Goal: Task Accomplishment & Management: Manage account settings

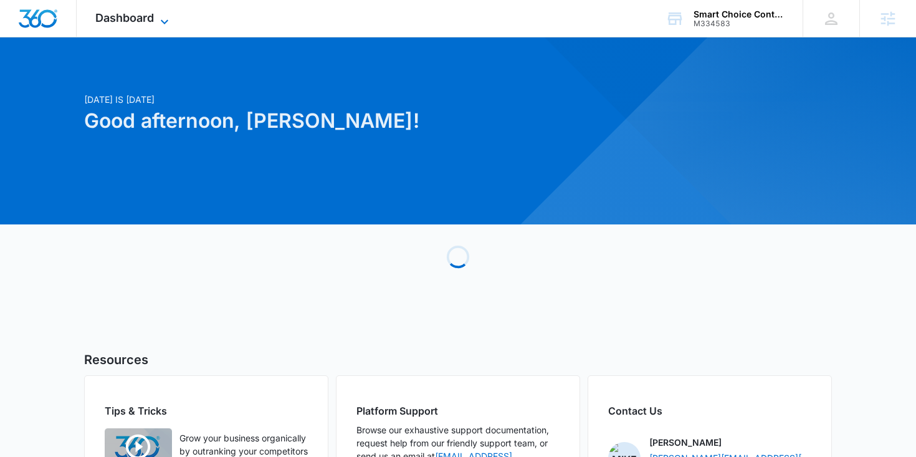
click at [161, 24] on icon at bounding box center [164, 21] width 15 height 15
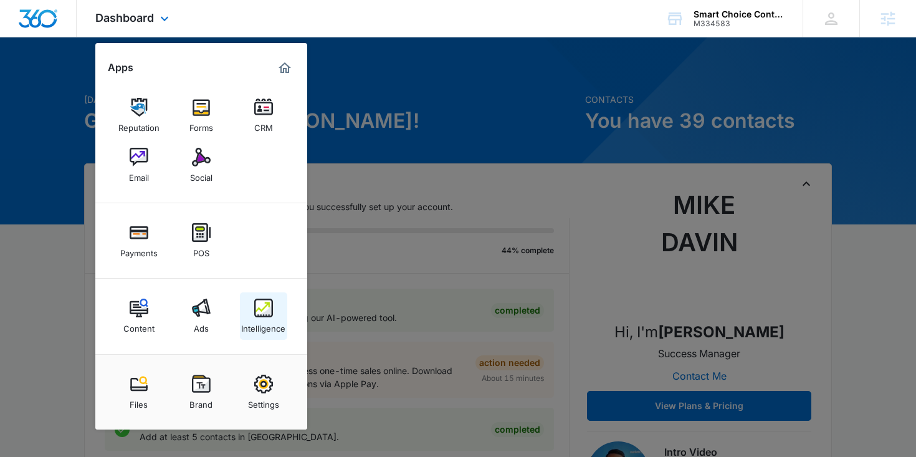
click at [259, 321] on div "Intelligence" at bounding box center [263, 325] width 44 height 16
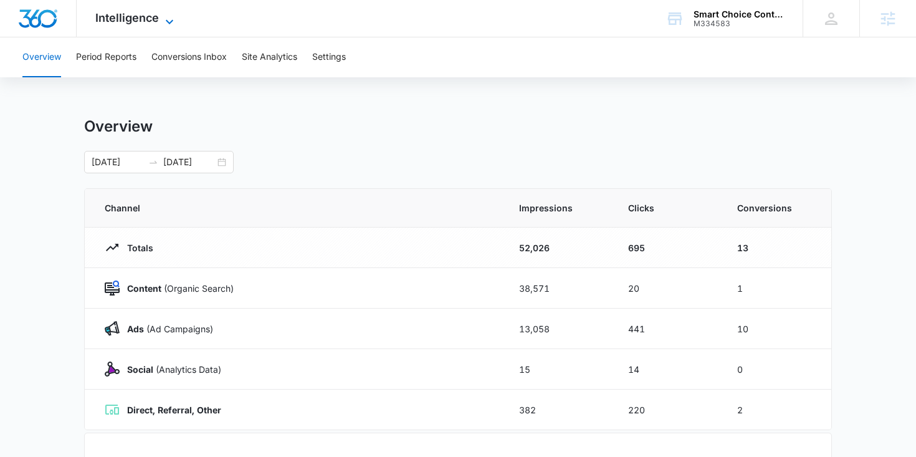
click at [162, 19] on icon at bounding box center [169, 21] width 15 height 15
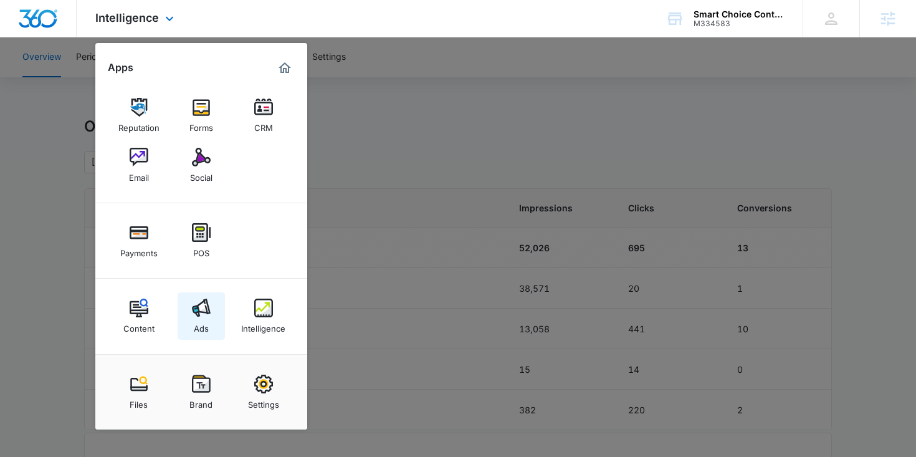
click at [203, 308] on img at bounding box center [201, 308] width 19 height 19
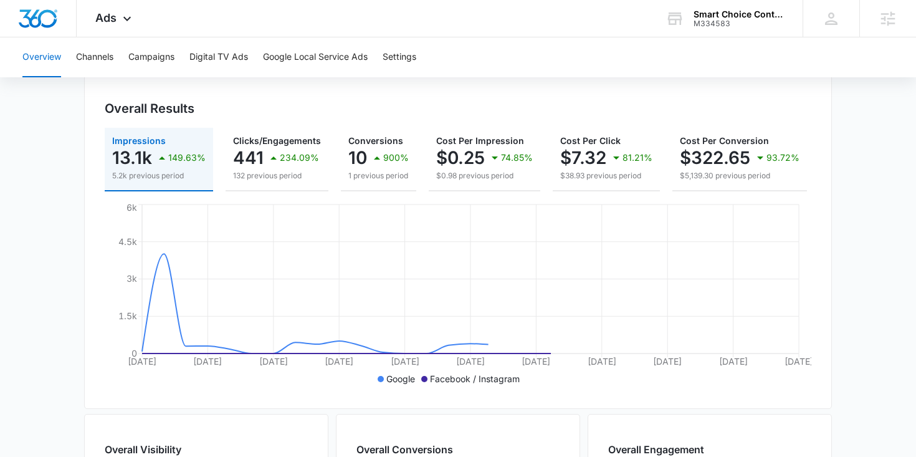
scroll to position [128, 0]
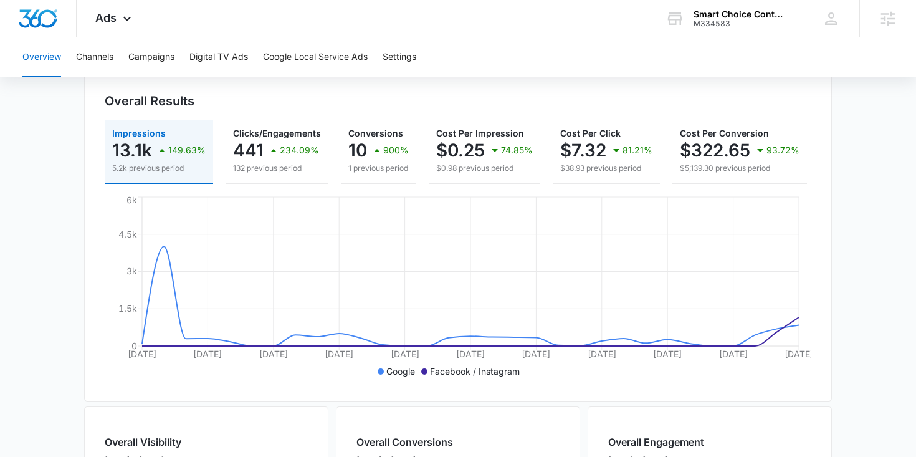
click at [123, 155] on p "13.1k" at bounding box center [132, 150] width 40 height 20
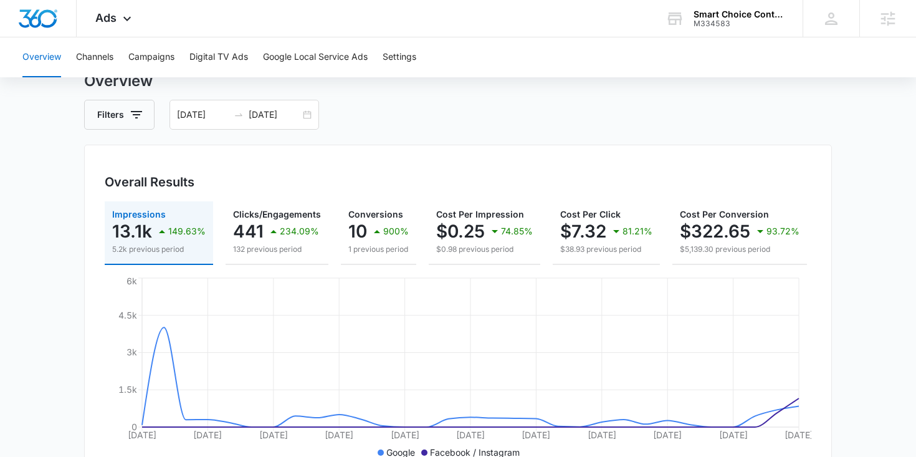
scroll to position [27, 0]
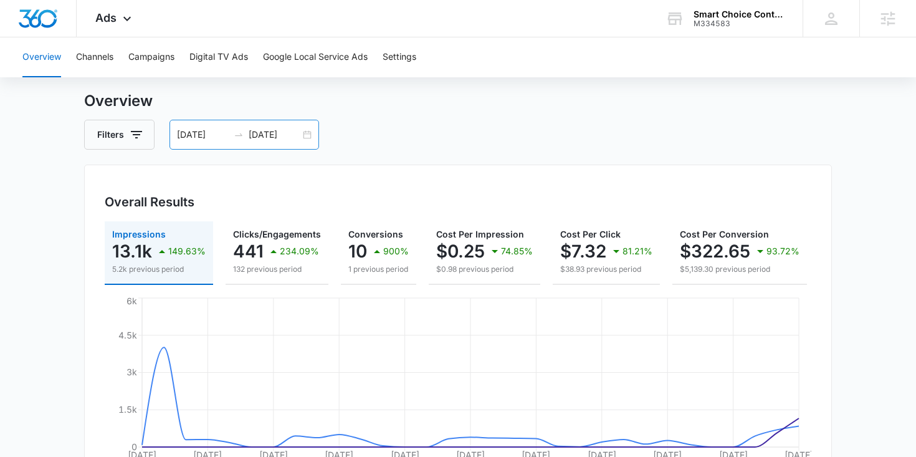
click at [309, 134] on div "09/01/2025 10/01/2025" at bounding box center [245, 135] width 150 height 30
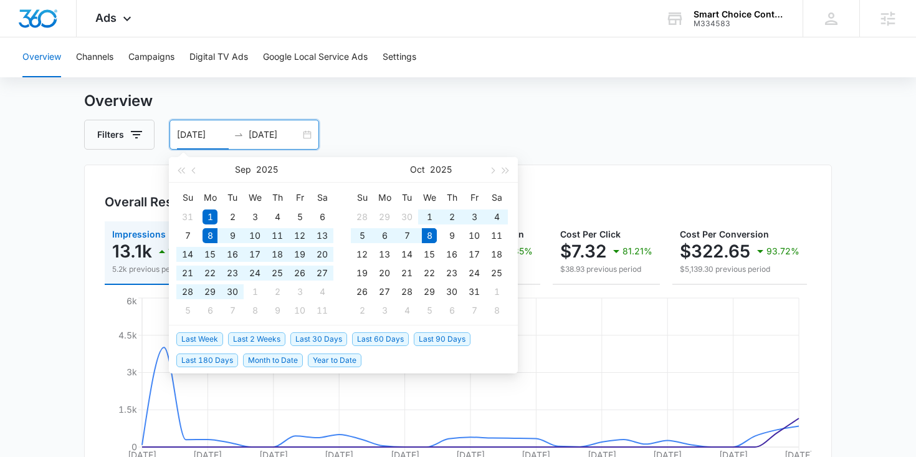
click at [313, 337] on span "Last 30 Days" at bounding box center [318, 339] width 57 height 14
type input "09/08/2025"
type input "10/08/2025"
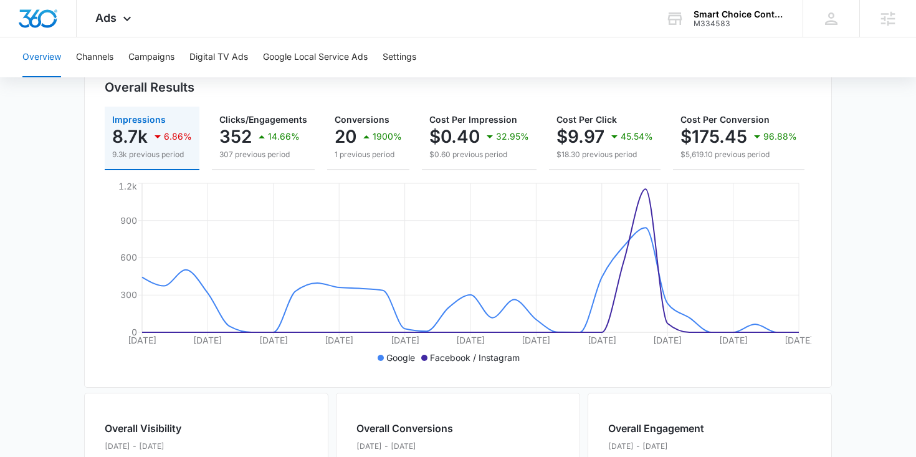
scroll to position [126, 0]
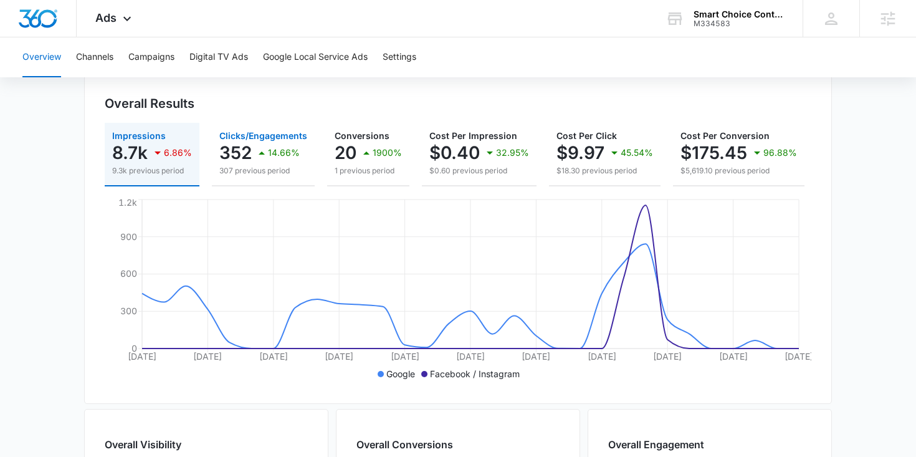
click at [257, 163] on div "14.66%" at bounding box center [276, 152] width 45 height 25
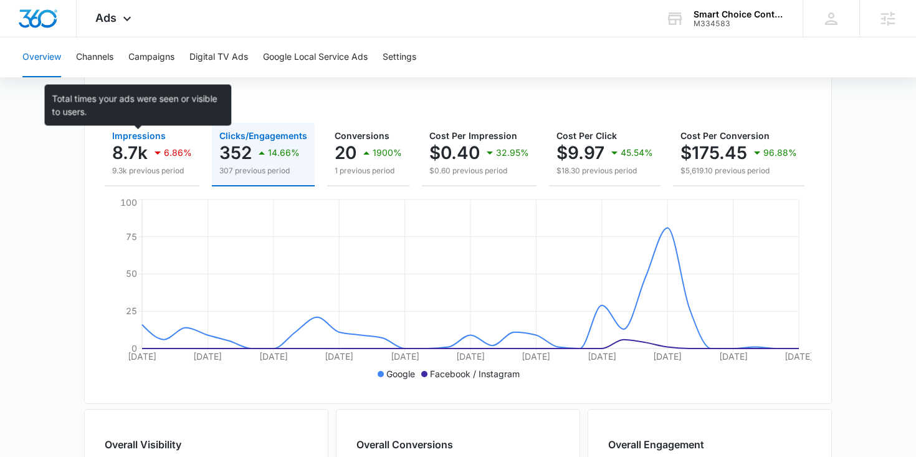
click at [138, 151] on p "8.7k" at bounding box center [130, 153] width 36 height 20
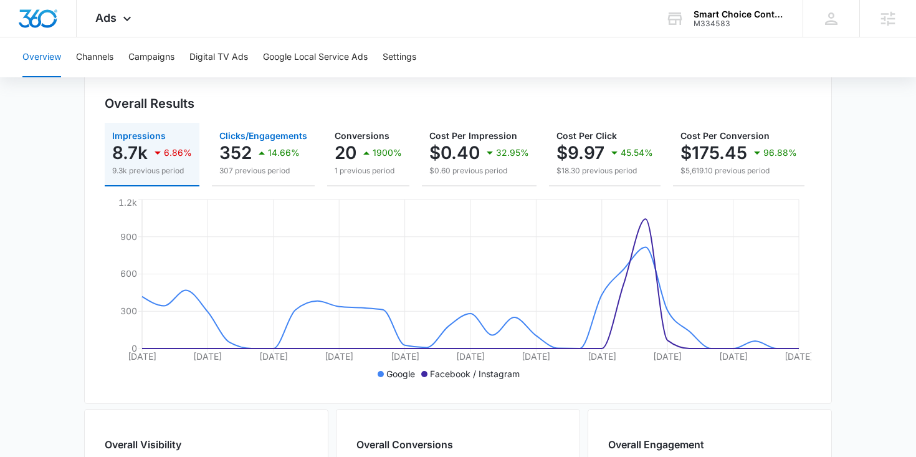
click at [264, 164] on div "14.66%" at bounding box center [276, 152] width 45 height 25
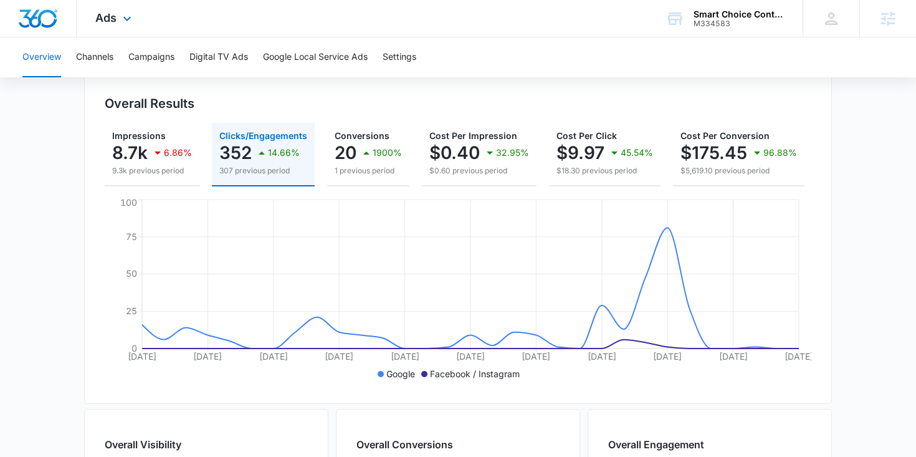
click at [134, 9] on div "Ads Apps Reputation Forms CRM Email Social Payments POS Content Ads Intelligenc…" at bounding box center [115, 18] width 77 height 37
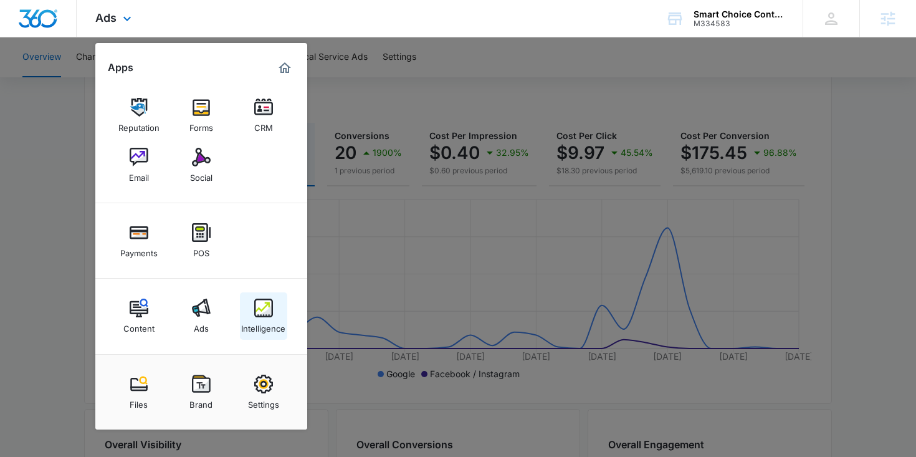
click at [249, 307] on link "Intelligence" at bounding box center [263, 315] width 47 height 47
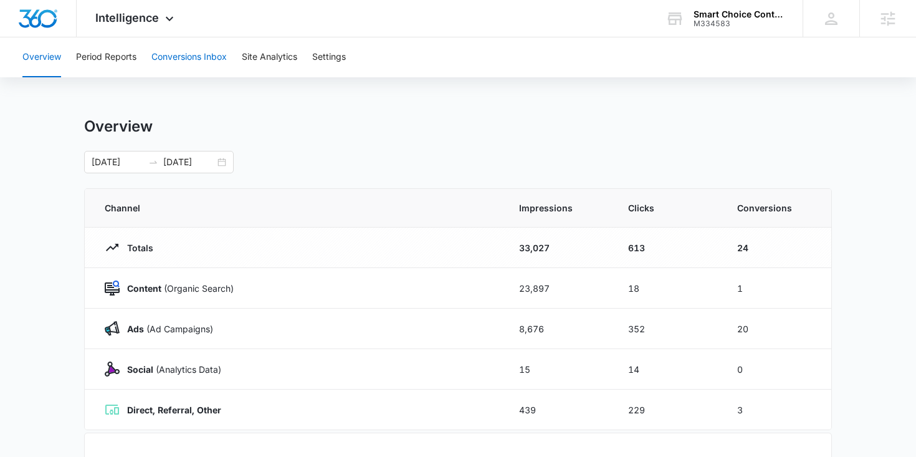
click at [206, 66] on button "Conversions Inbox" at bounding box center [188, 57] width 75 height 40
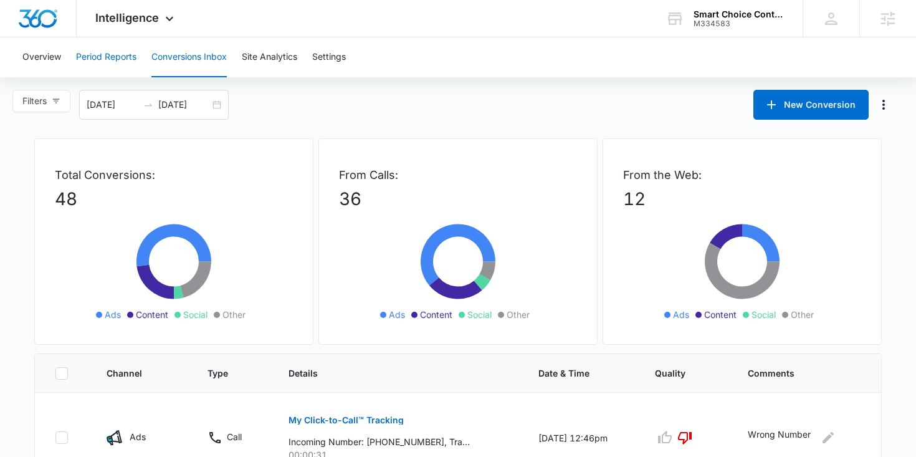
click at [124, 57] on button "Period Reports" at bounding box center [106, 57] width 60 height 40
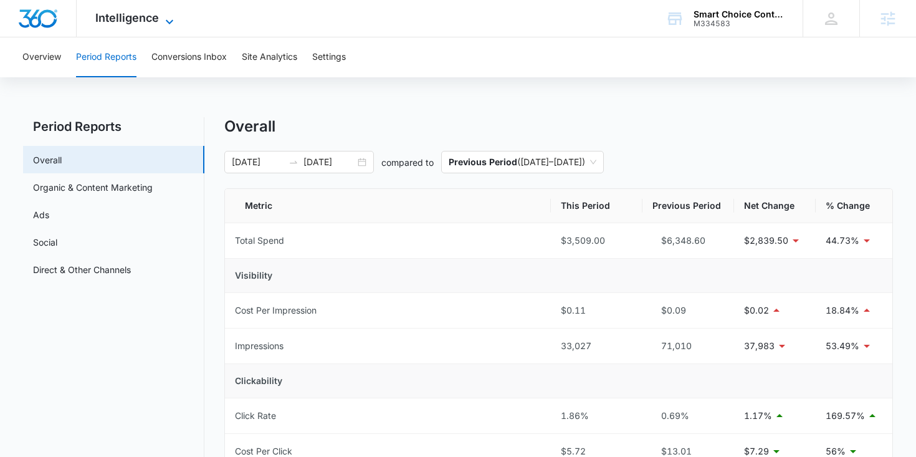
click at [146, 24] on span "Intelligence" at bounding box center [127, 17] width 64 height 13
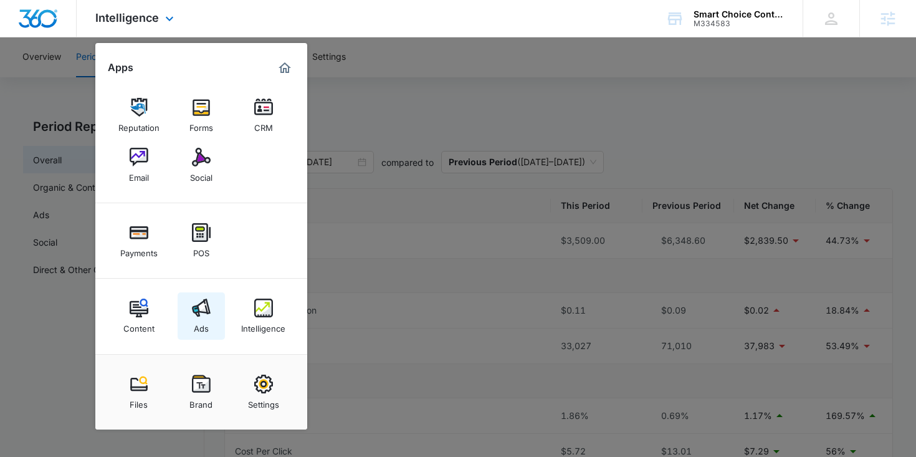
click at [200, 311] on img at bounding box center [201, 308] width 19 height 19
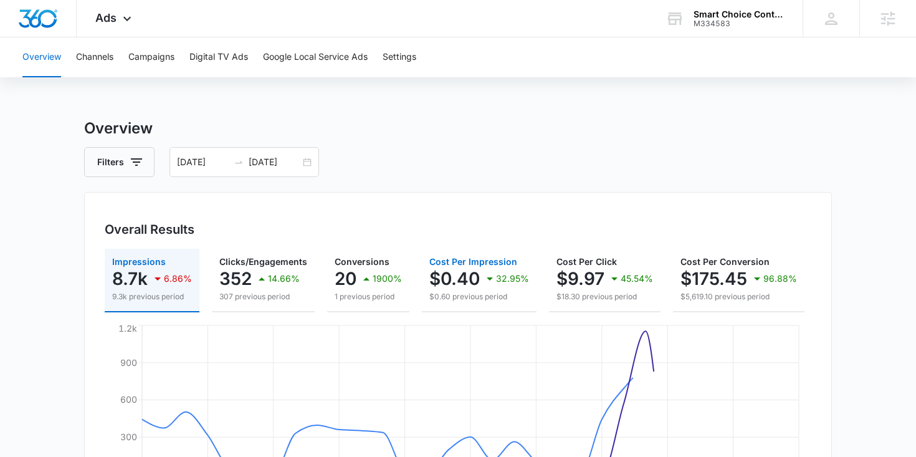
scroll to position [89, 0]
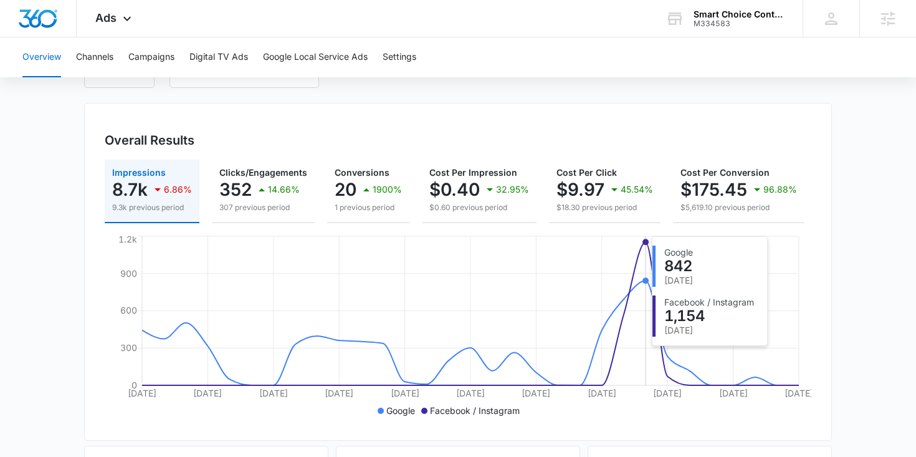
click at [639, 277] on icon "Sep 8 Sep 11 Sep 14 Sep 17 Sep 20 Sep 23 Sep 26 Sep 29 Oct 2 Oct 5 Oct 8 0 300 …" at bounding box center [458, 326] width 707 height 187
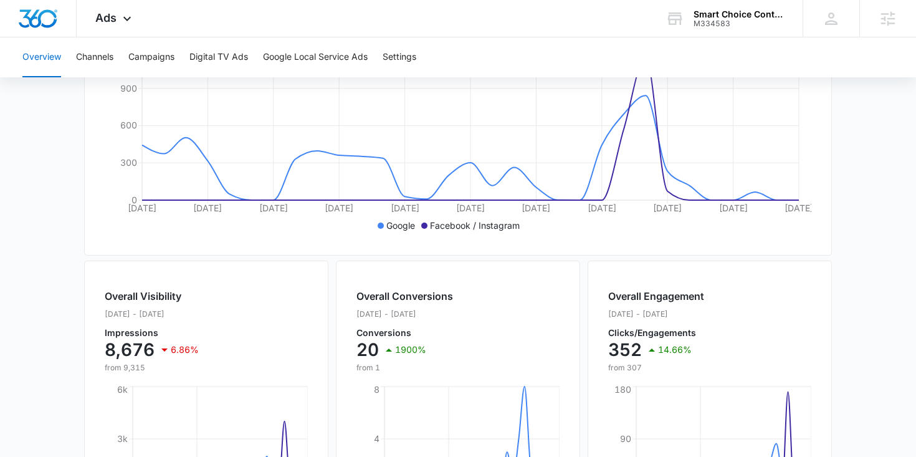
scroll to position [0, 0]
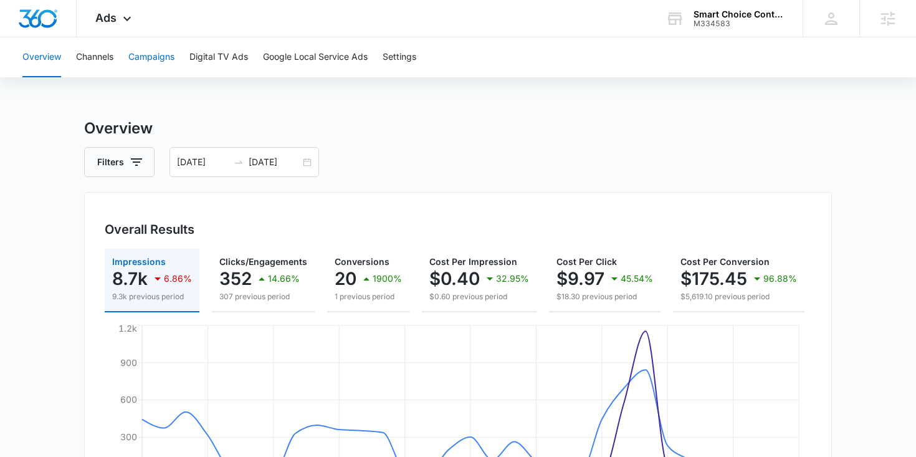
click at [158, 63] on button "Campaigns" at bounding box center [151, 57] width 46 height 40
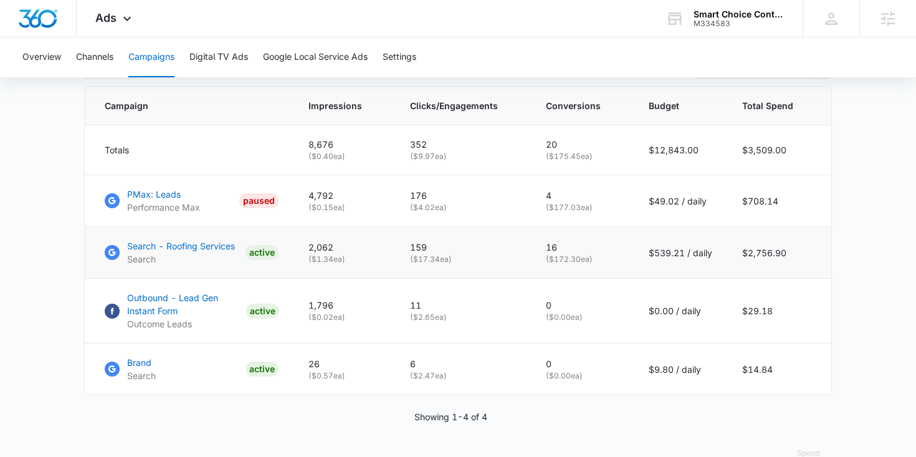
scroll to position [523, 0]
click at [168, 240] on p "Search - Roofing Services" at bounding box center [181, 244] width 108 height 13
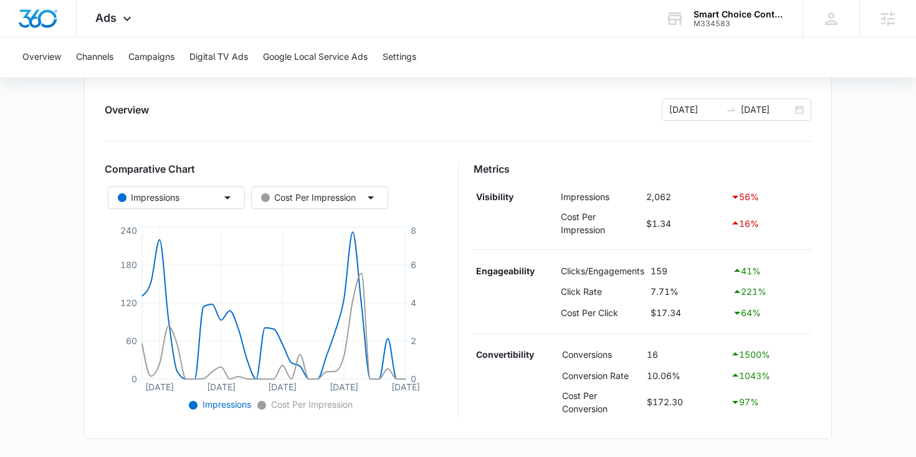
scroll to position [138, 0]
click at [350, 198] on div "Cost Per Impression" at bounding box center [308, 196] width 95 height 14
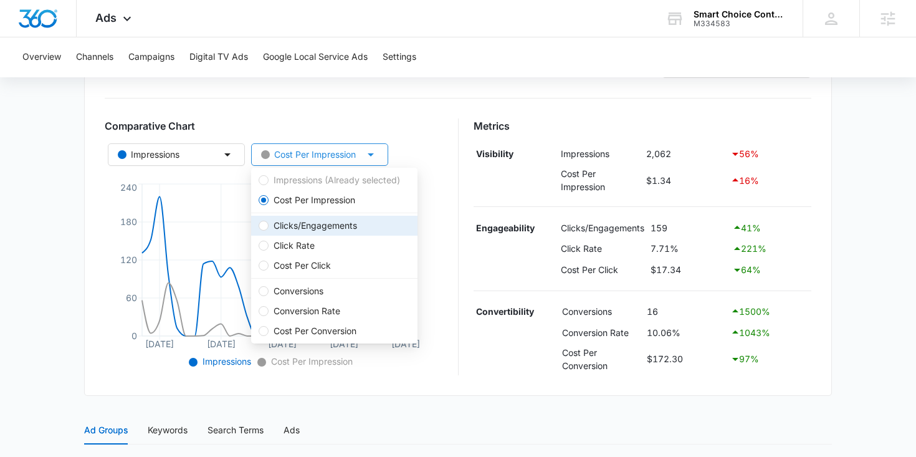
scroll to position [189, 0]
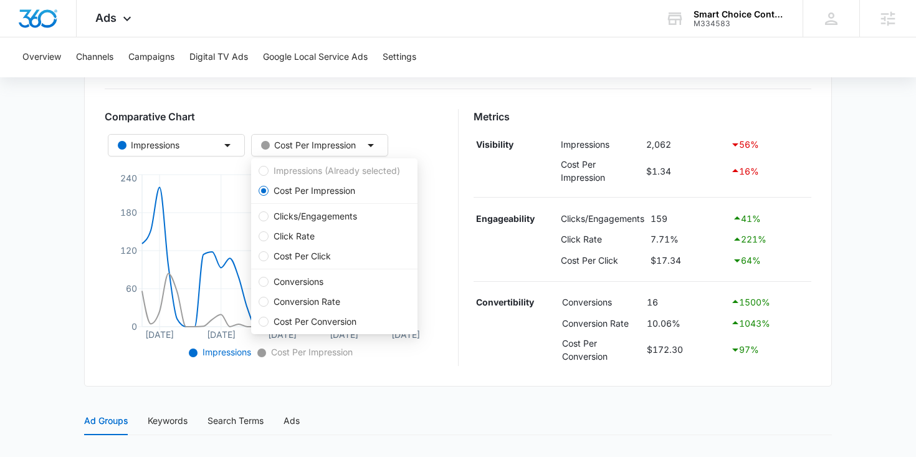
click at [442, 198] on icon "Sep 10 Sep 17 Sep 24 Oct 1 Oct 8 0 60 120 180 240 0 2 4 6 8" at bounding box center [274, 266] width 338 height 190
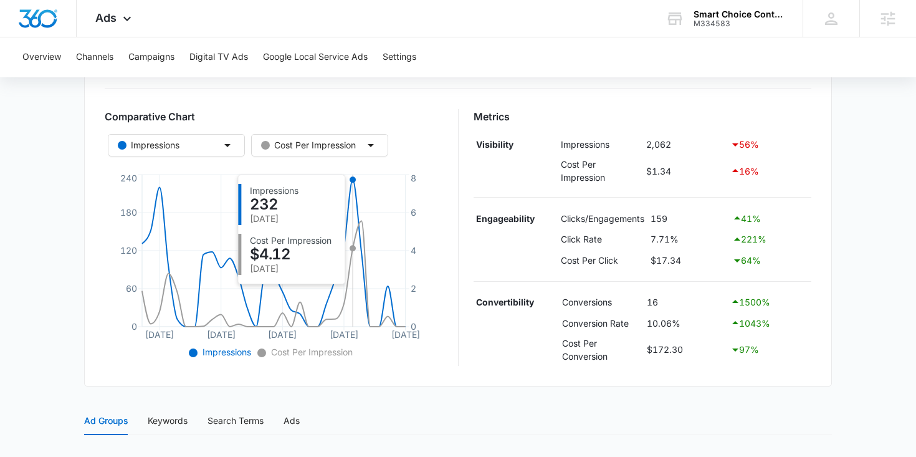
click at [353, 226] on icon "Sep 10 Sep 17 Sep 24 Oct 1 Oct 8 0 60 120 180 240 0 2 4 6 8" at bounding box center [274, 266] width 338 height 190
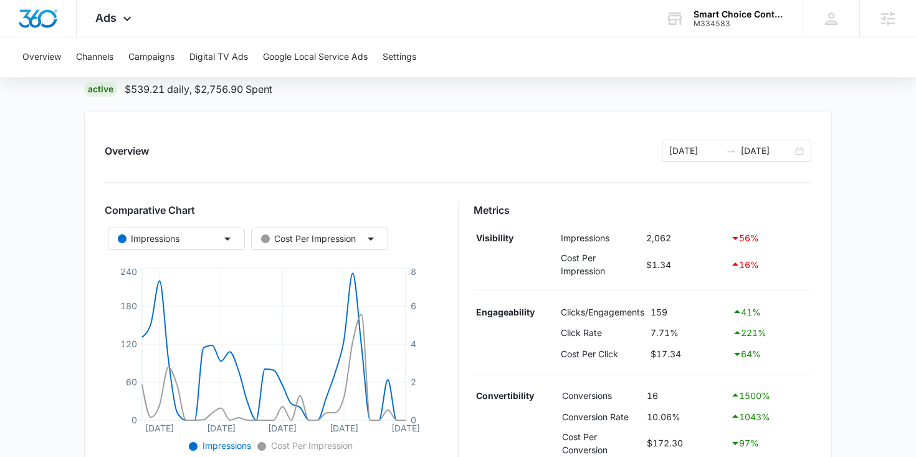
scroll to position [87, 0]
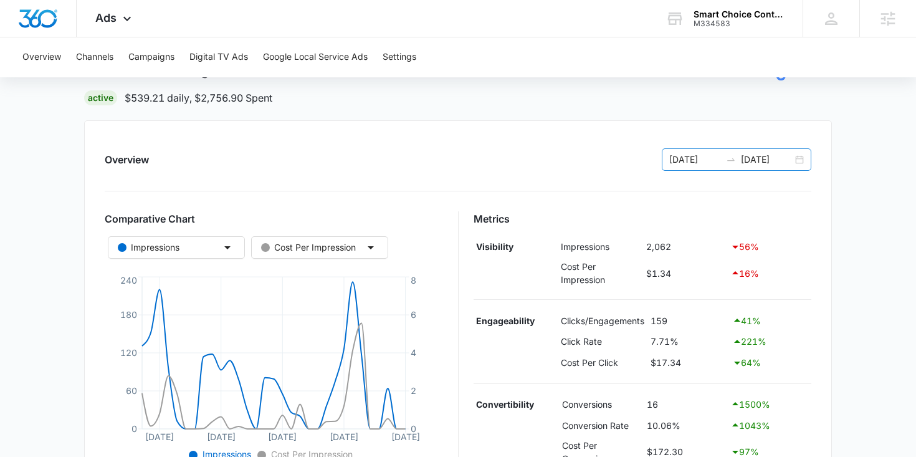
click at [800, 156] on div "09/08/2025 10/08/2025" at bounding box center [737, 159] width 150 height 22
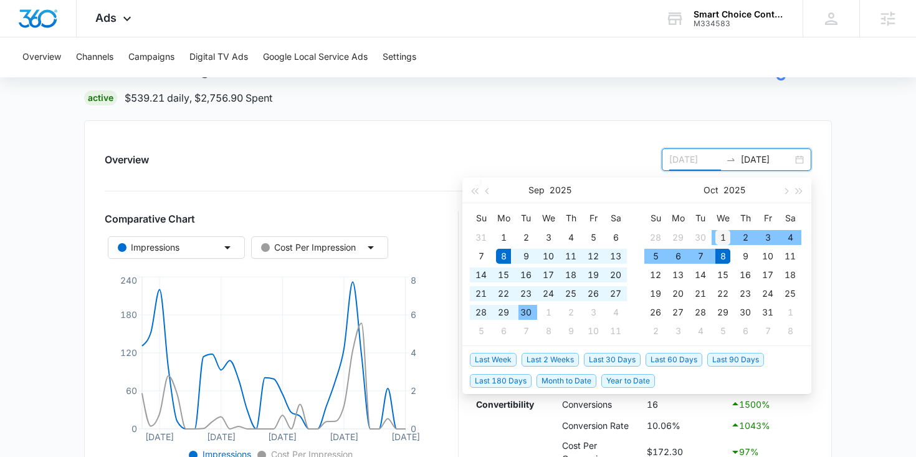
type input "[DATE]"
click at [719, 237] on div "1" at bounding box center [722, 237] width 15 height 15
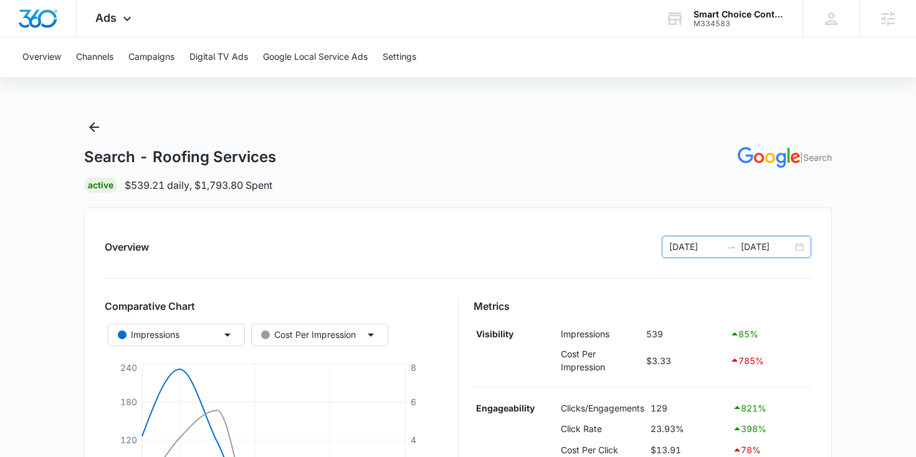
click at [799, 246] on div "10/01/2025 10/08/2025" at bounding box center [737, 247] width 150 height 22
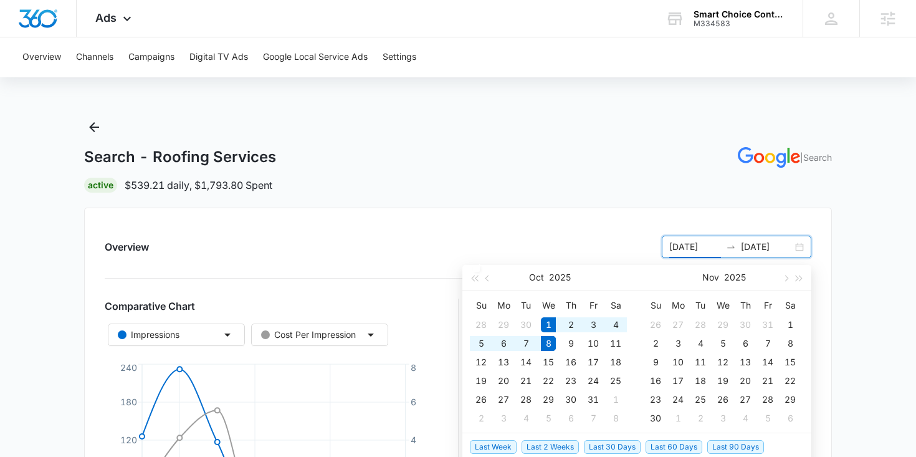
type input "10/01/2025"
click at [552, 325] on div "1" at bounding box center [548, 324] width 15 height 15
type input "10/02/2025"
click at [566, 325] on div "2" at bounding box center [570, 324] width 15 height 15
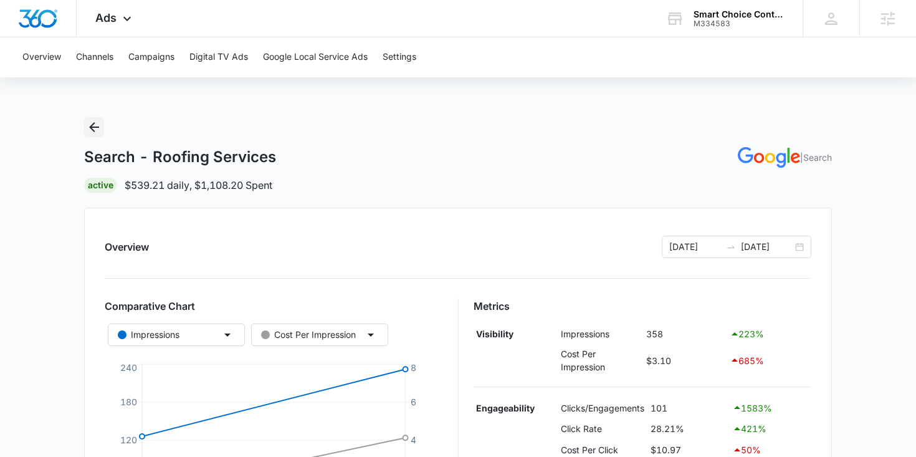
click at [89, 122] on icon "Back" at bounding box center [94, 127] width 15 height 15
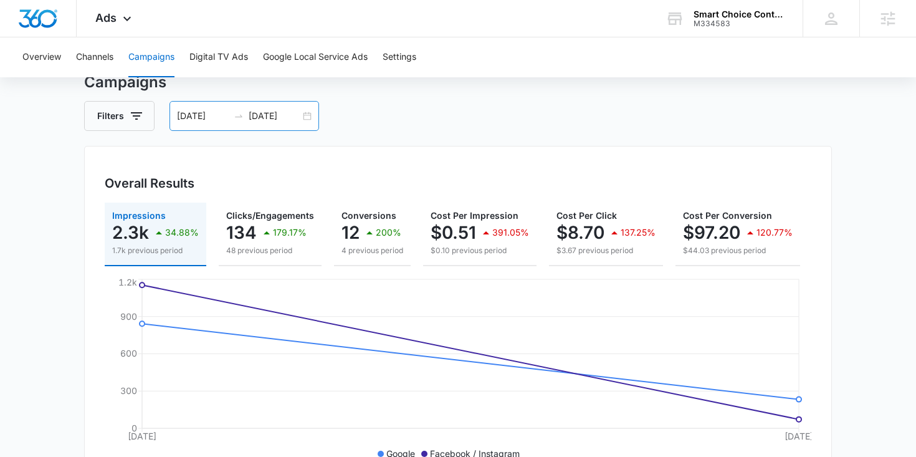
click at [306, 117] on div "10/01/2025 10/02/2025" at bounding box center [245, 116] width 150 height 30
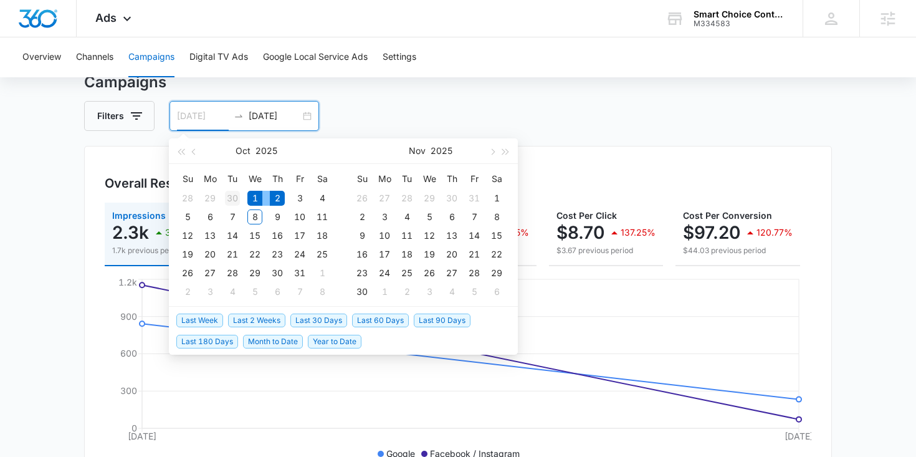
type input "09/30/2025"
click at [235, 199] on div "30" at bounding box center [232, 198] width 15 height 15
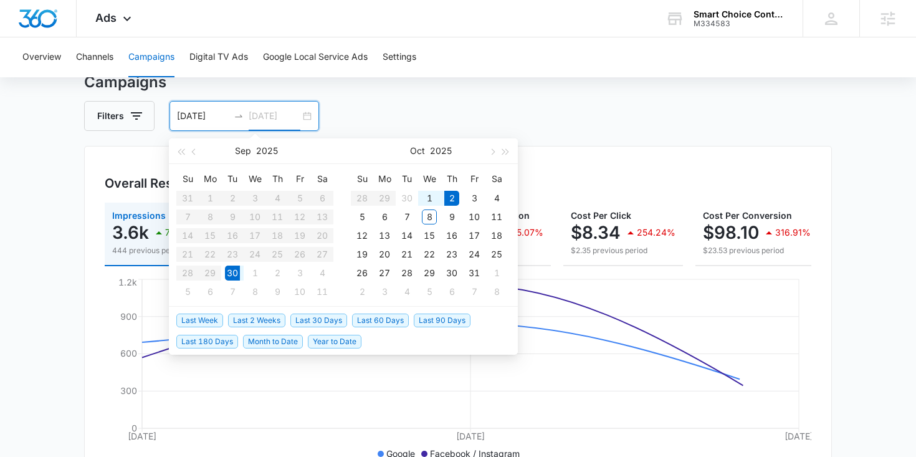
type input "10/02/2025"
click at [450, 194] on div "2" at bounding box center [451, 198] width 15 height 15
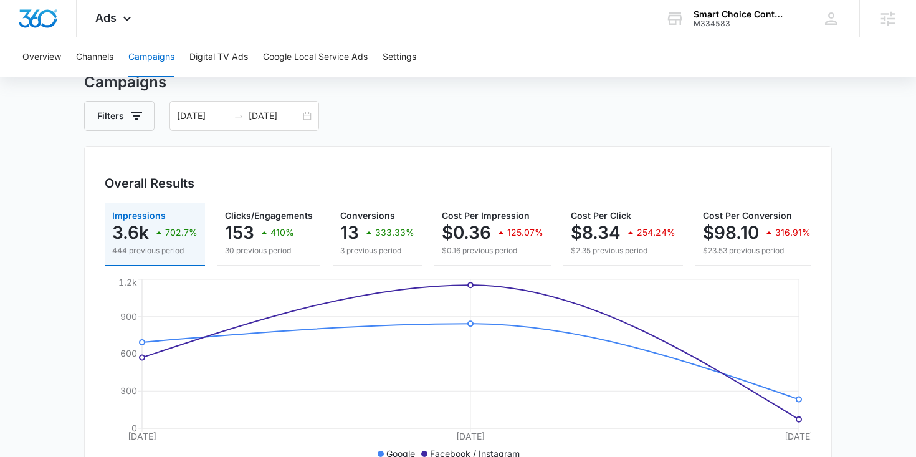
click at [601, 117] on div "Filters 09/30/2025 10/02/2025" at bounding box center [458, 116] width 748 height 30
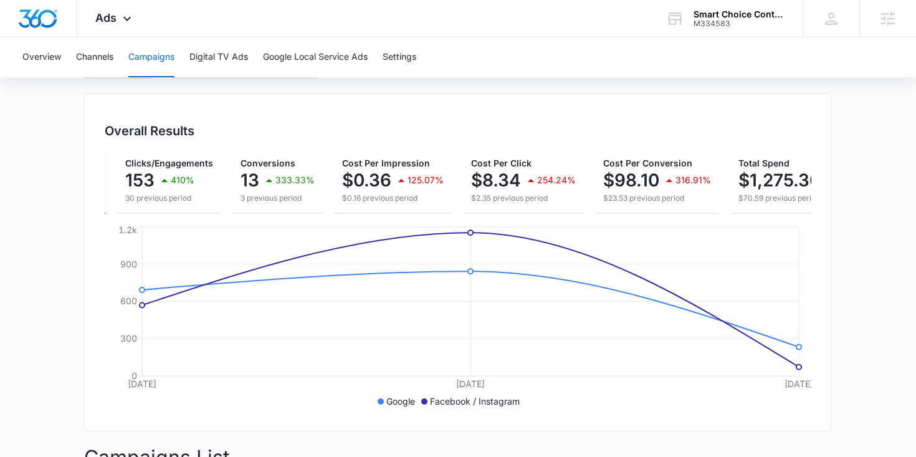
scroll to position [0, 170]
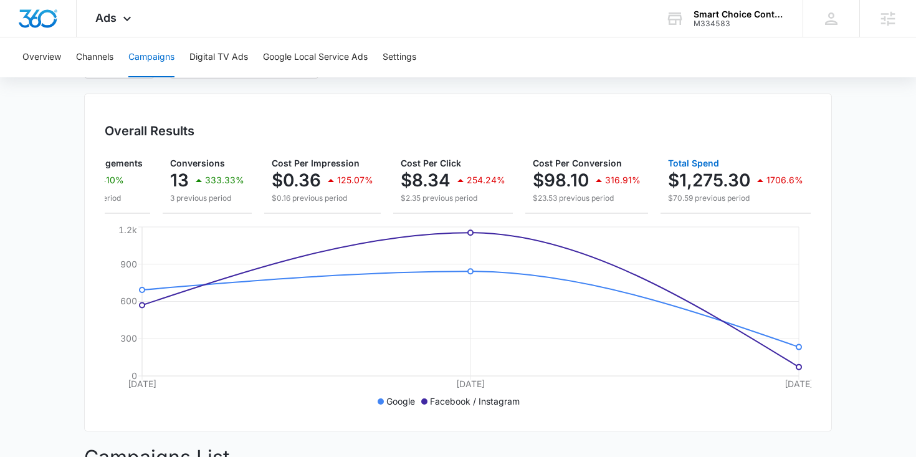
click at [679, 196] on p "$70.59 previous period" at bounding box center [735, 198] width 135 height 11
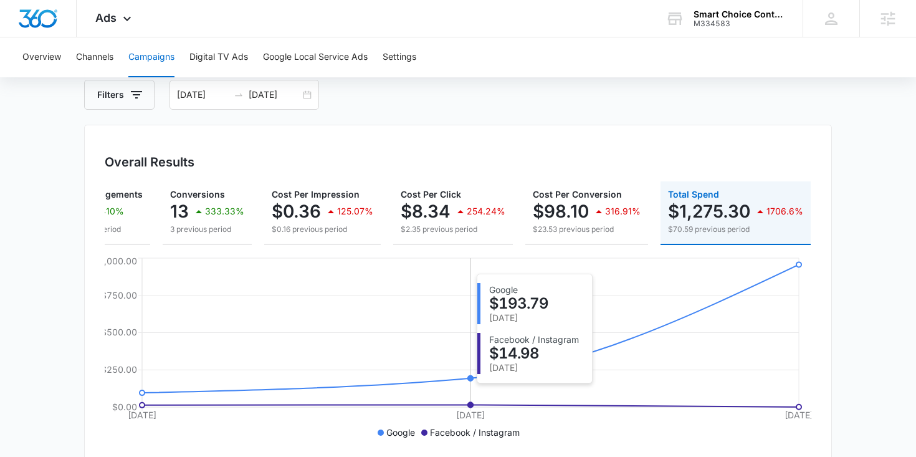
scroll to position [0, 0]
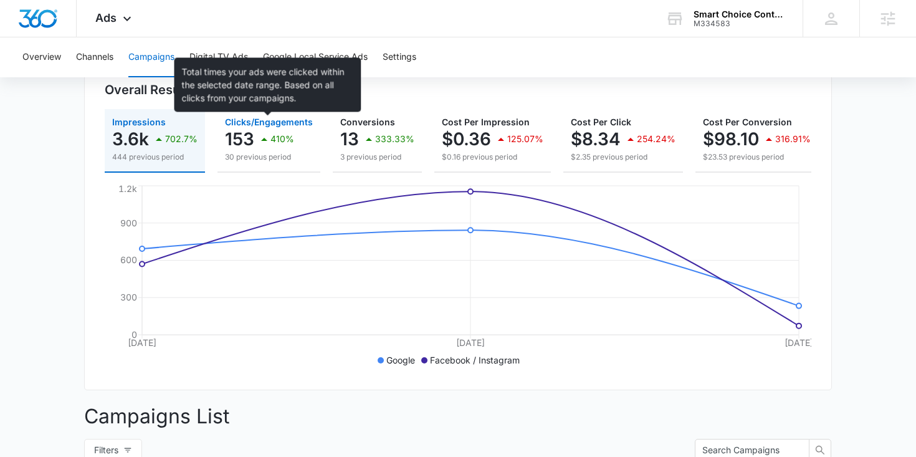
click at [280, 131] on div "410%" at bounding box center [275, 139] width 37 height 25
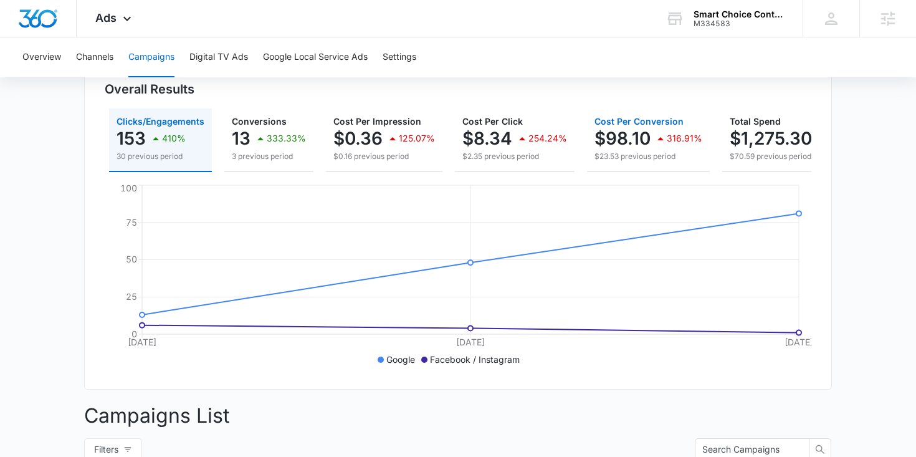
scroll to position [0, 128]
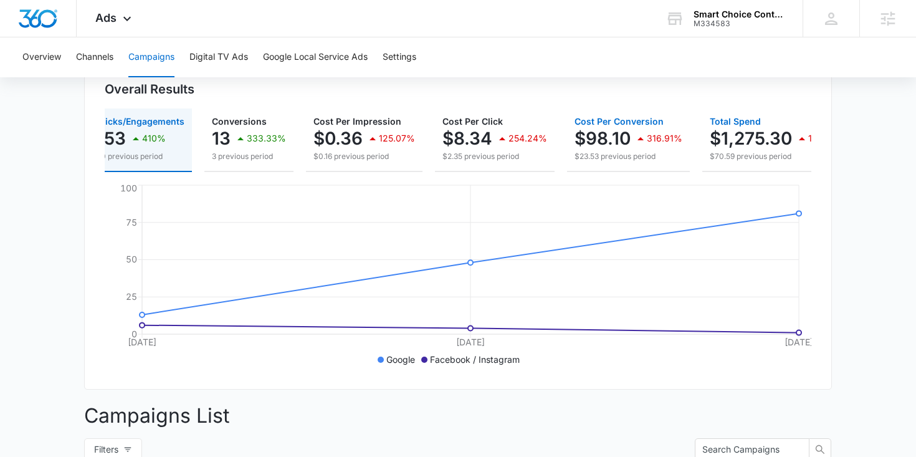
click at [722, 135] on p "$1,275.30" at bounding box center [751, 138] width 82 height 20
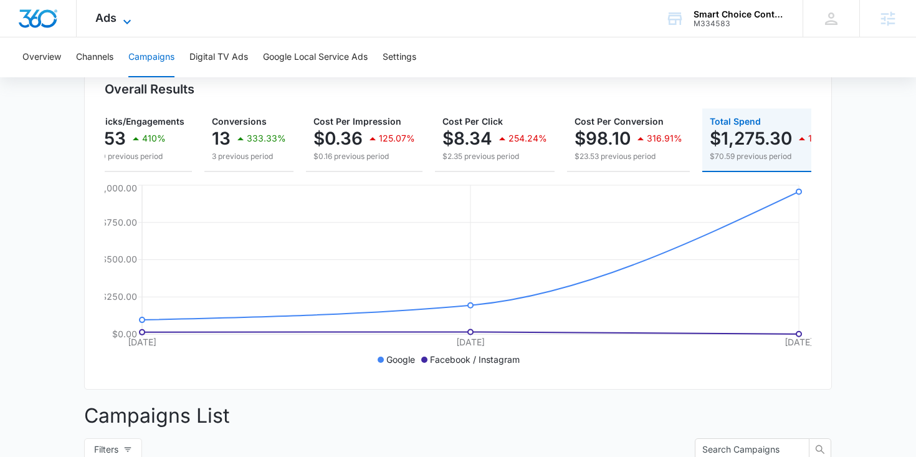
click at [123, 18] on icon at bounding box center [127, 21] width 15 height 15
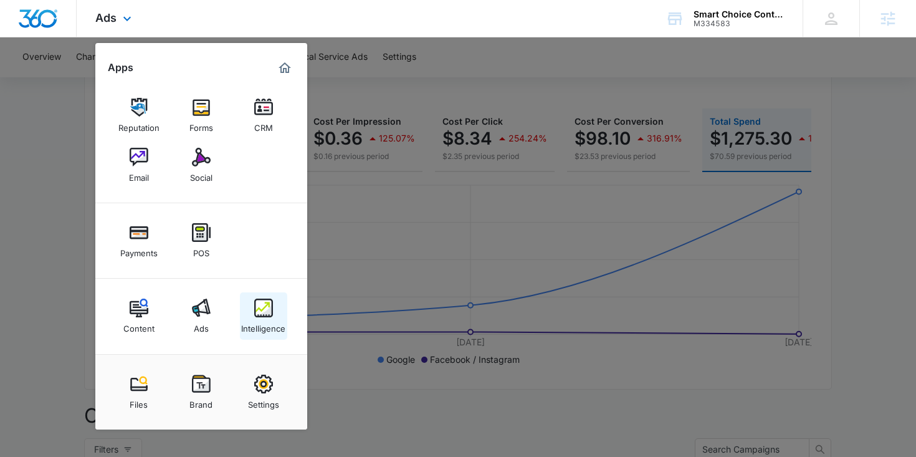
click at [261, 312] on img at bounding box center [263, 308] width 19 height 19
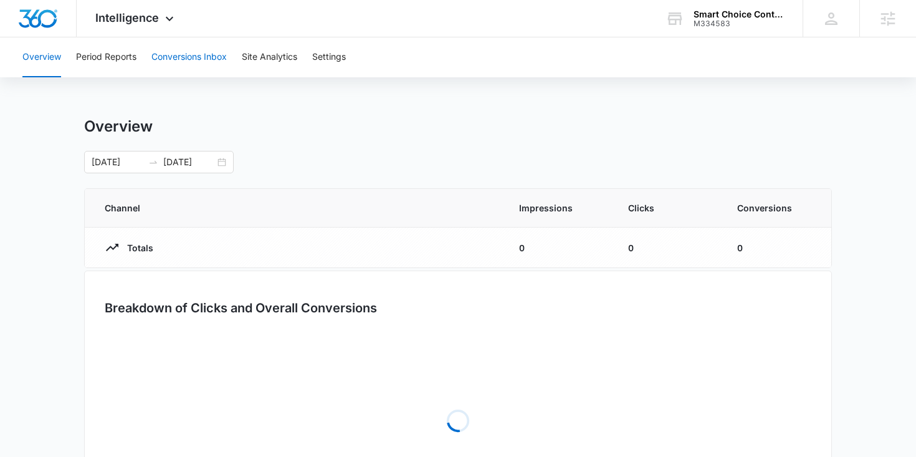
click at [186, 52] on button "Conversions Inbox" at bounding box center [188, 57] width 75 height 40
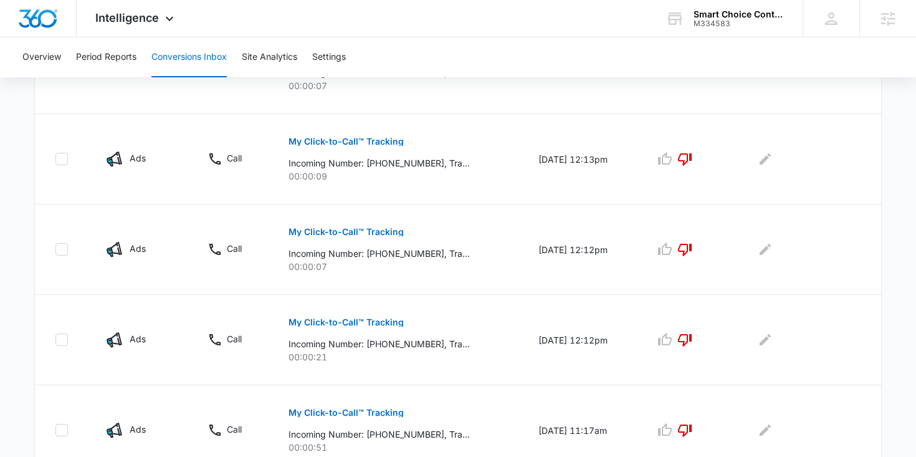
scroll to position [878, 0]
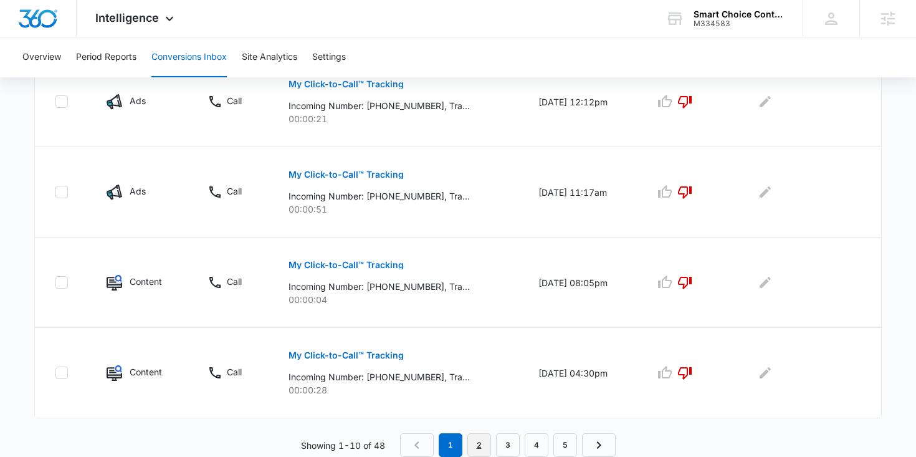
click at [475, 440] on link "2" at bounding box center [479, 445] width 24 height 24
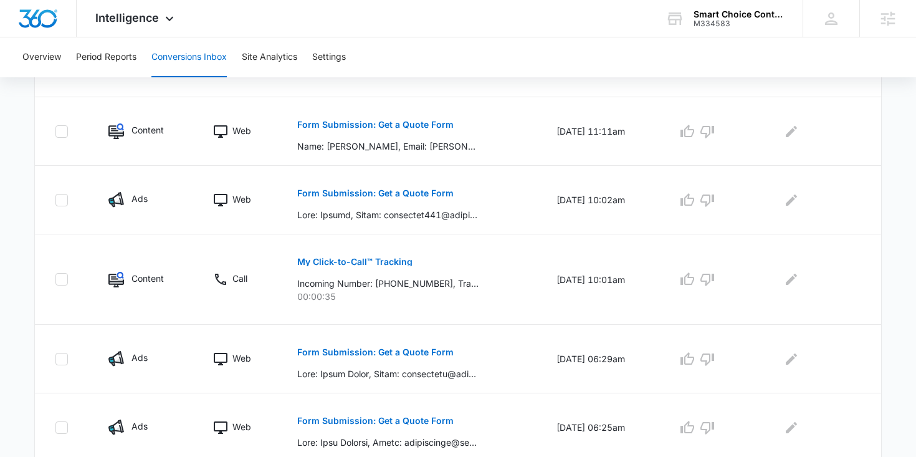
scroll to position [725, 0]
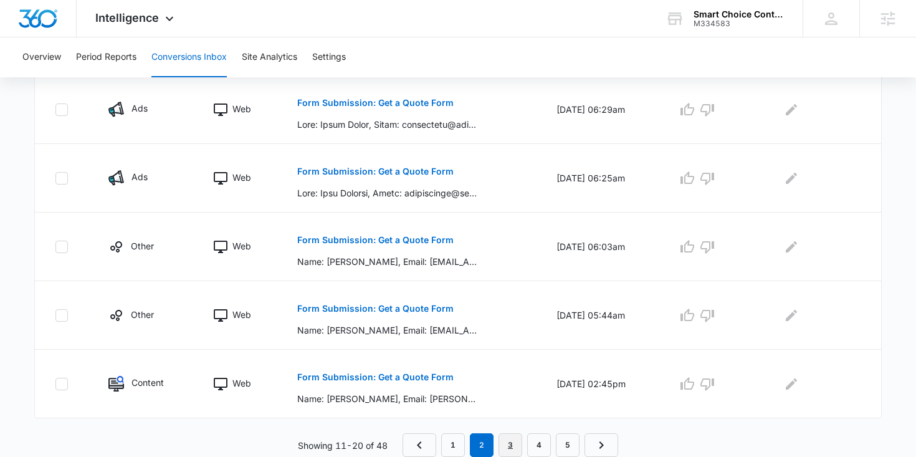
click at [510, 441] on link "3" at bounding box center [511, 445] width 24 height 24
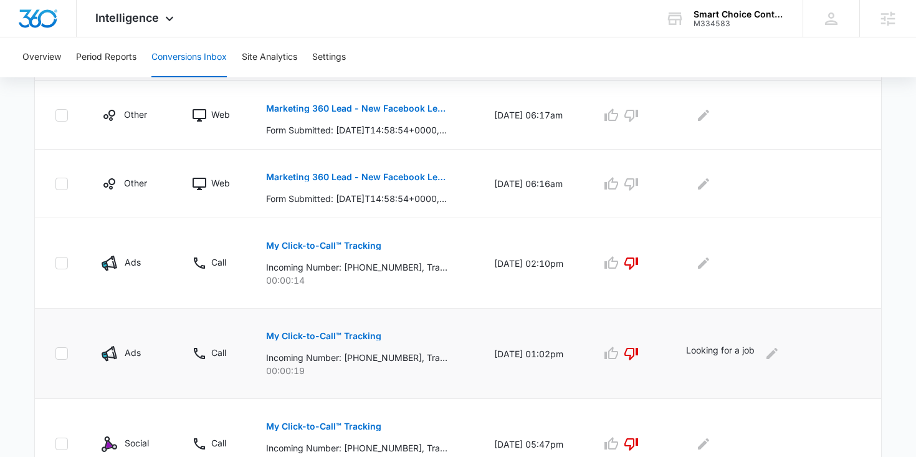
scroll to position [769, 0]
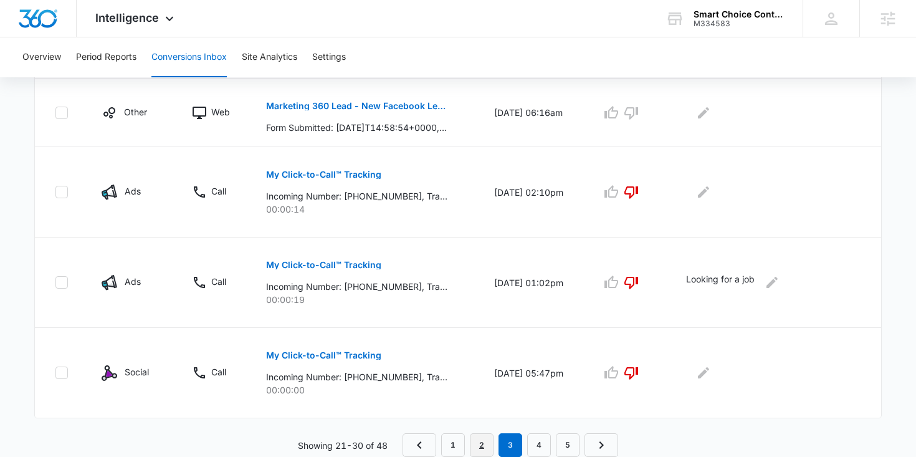
click at [485, 446] on link "2" at bounding box center [482, 445] width 24 height 24
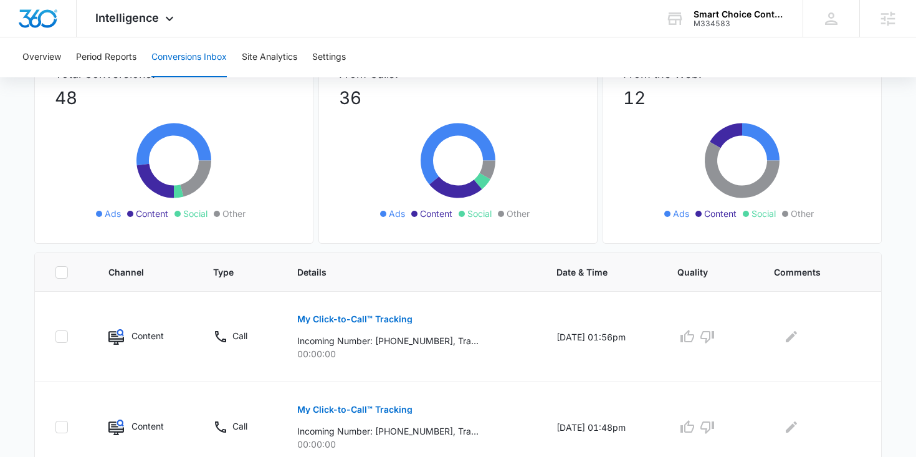
scroll to position [0, 0]
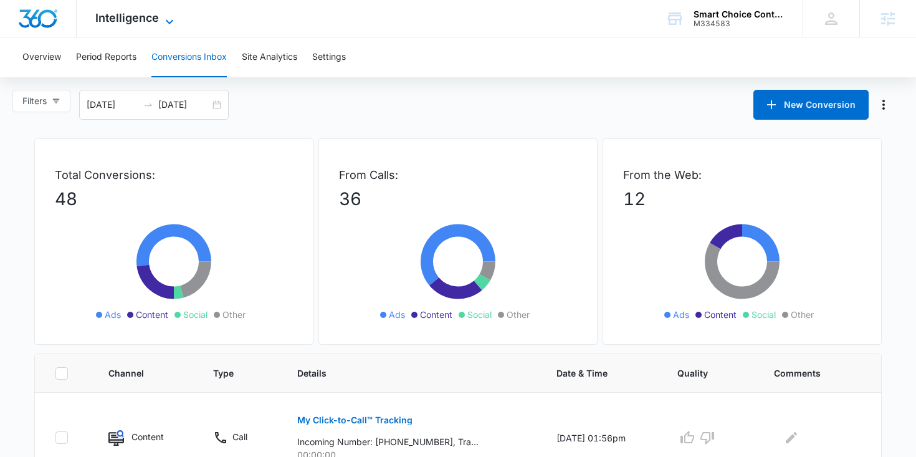
click at [167, 19] on icon at bounding box center [169, 21] width 15 height 15
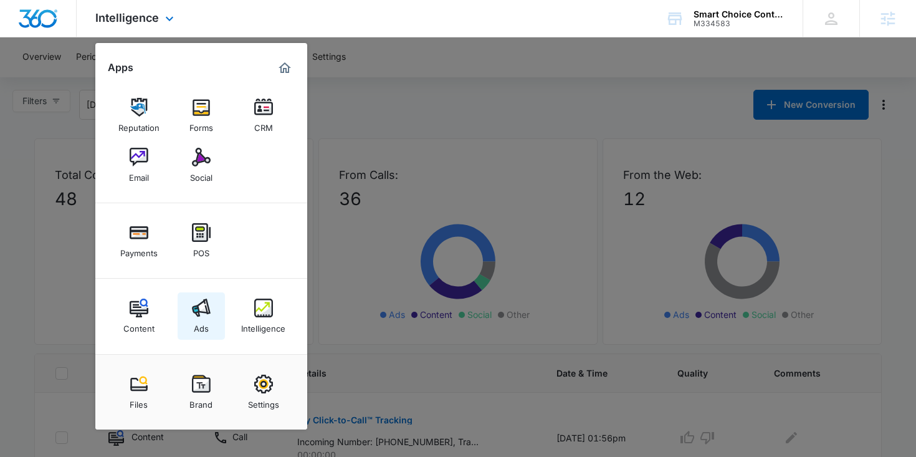
click at [196, 323] on div "Ads" at bounding box center [201, 325] width 15 height 16
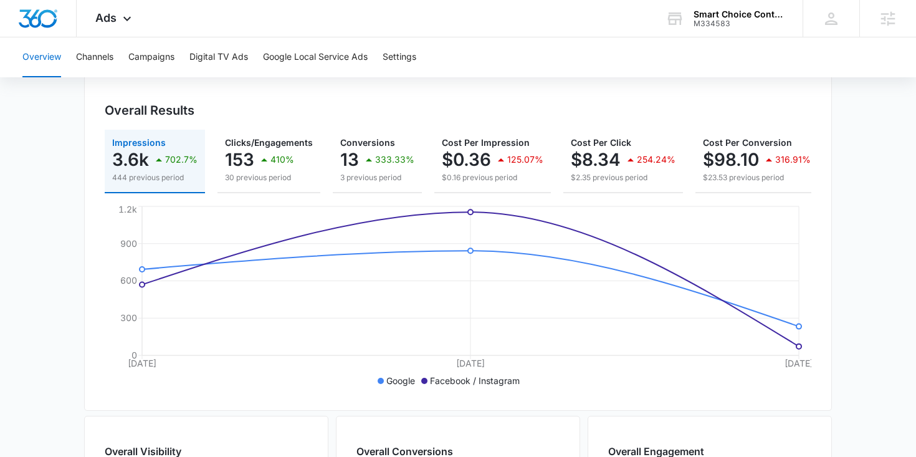
scroll to position [111, 0]
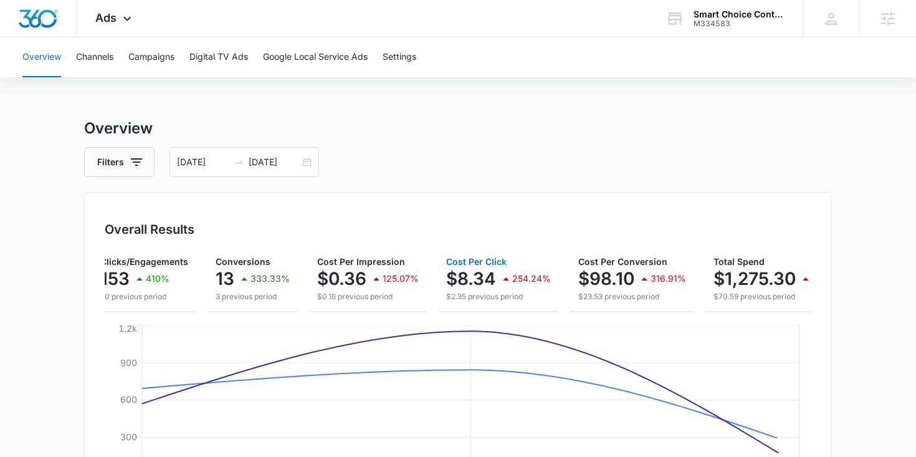
scroll to position [0, 125]
click at [725, 294] on p "$70.59 previous period" at bounding box center [780, 296] width 135 height 11
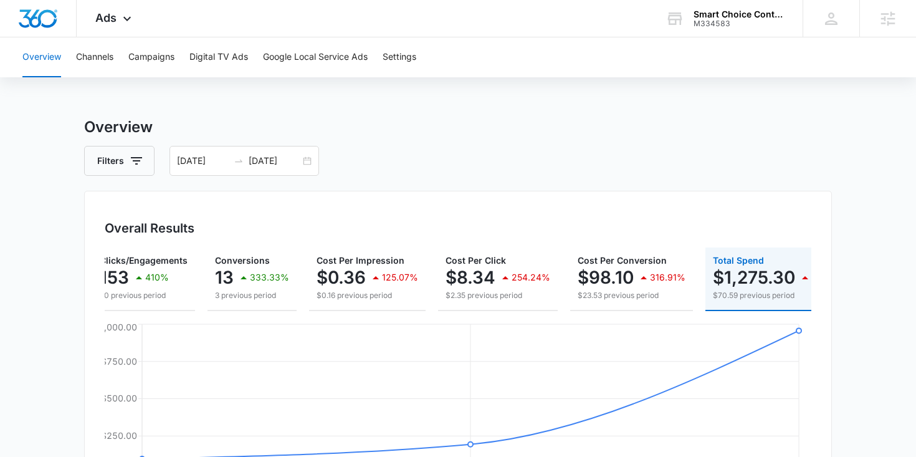
scroll to position [0, 0]
click at [102, 14] on span "Ads" at bounding box center [105, 17] width 21 height 13
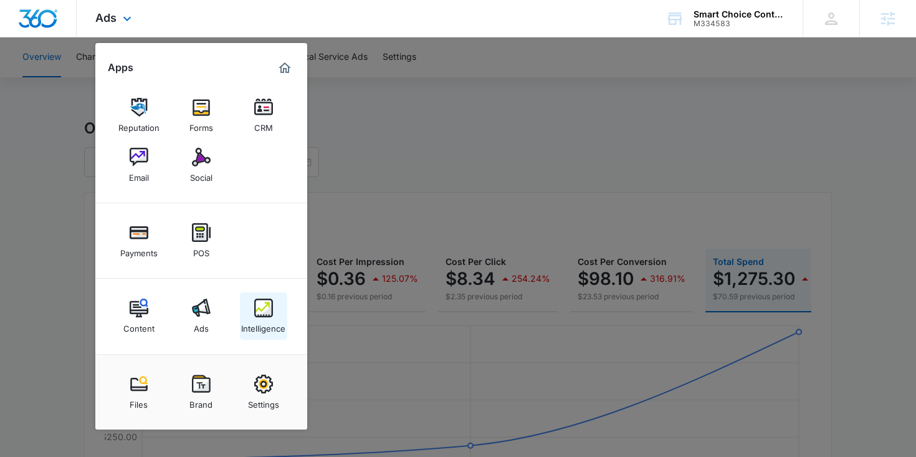
click at [272, 314] on img at bounding box center [263, 308] width 19 height 19
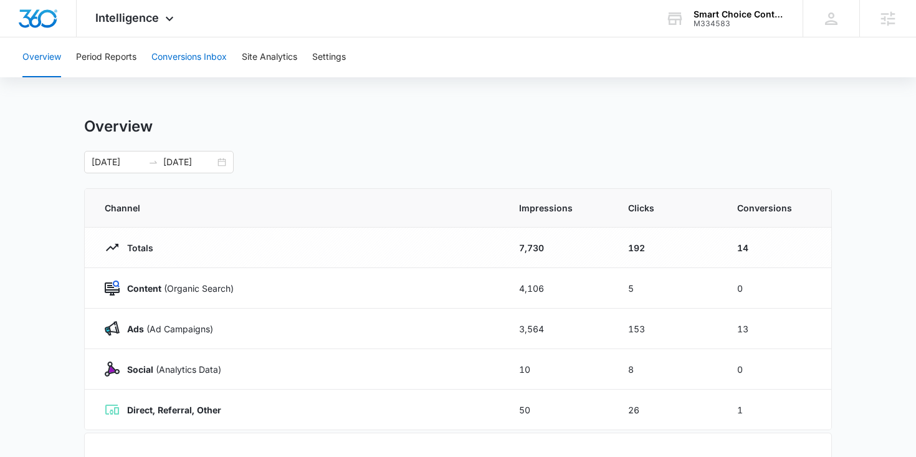
click at [194, 54] on button "Conversions Inbox" at bounding box center [188, 57] width 75 height 40
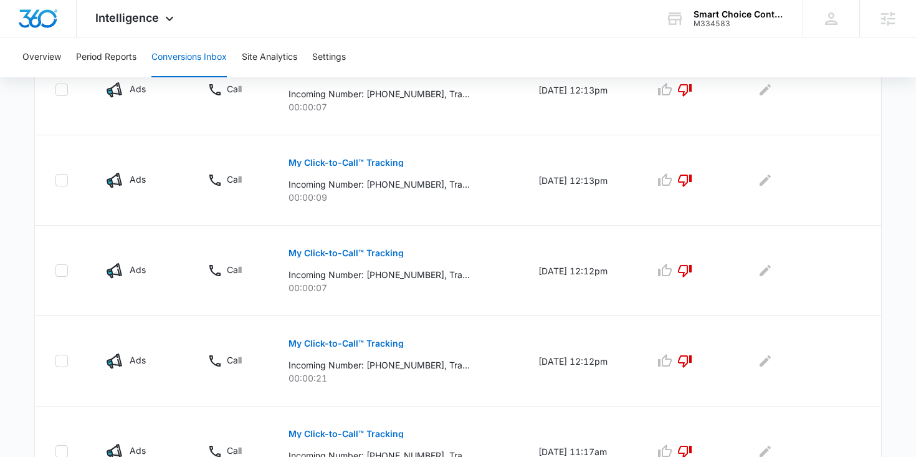
scroll to position [878, 0]
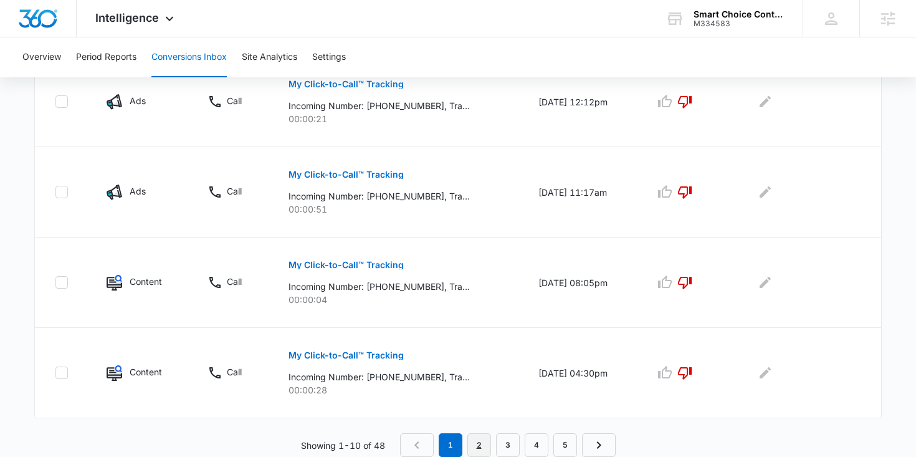
click at [477, 446] on link "2" at bounding box center [479, 445] width 24 height 24
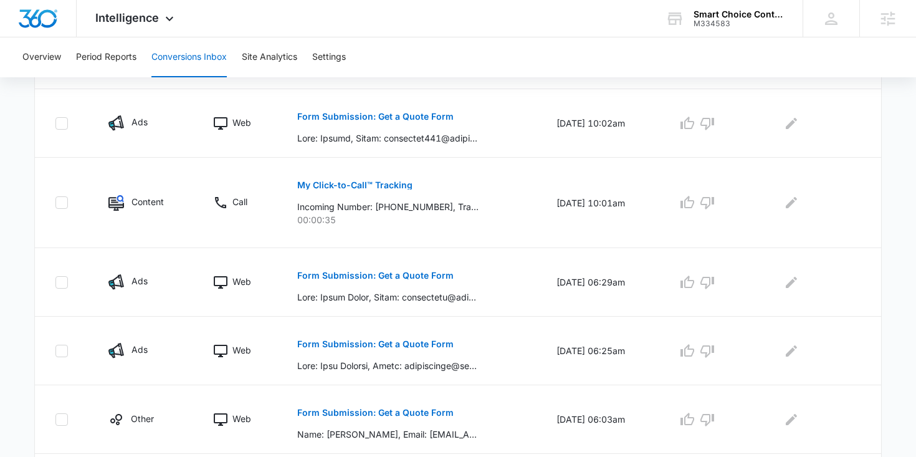
scroll to position [725, 0]
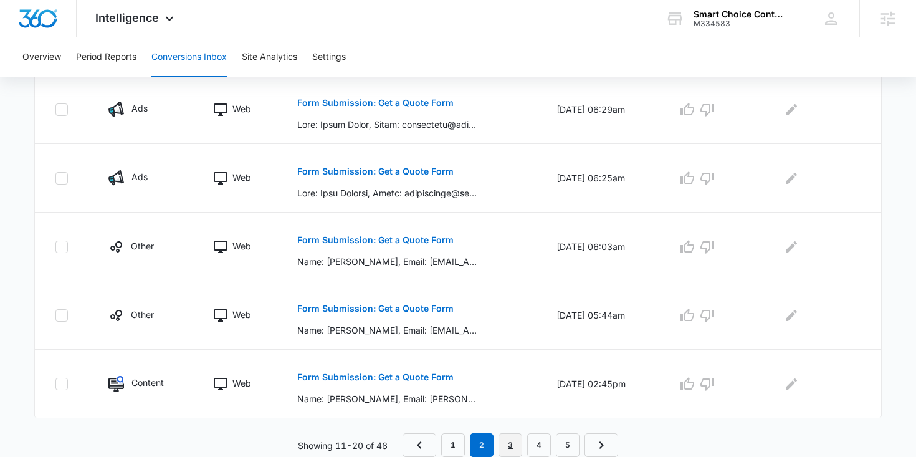
click at [512, 442] on link "3" at bounding box center [511, 445] width 24 height 24
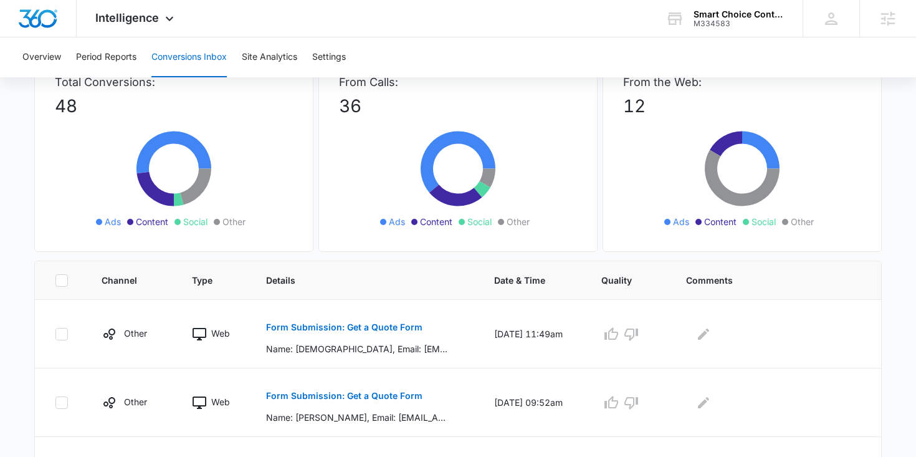
scroll to position [0, 0]
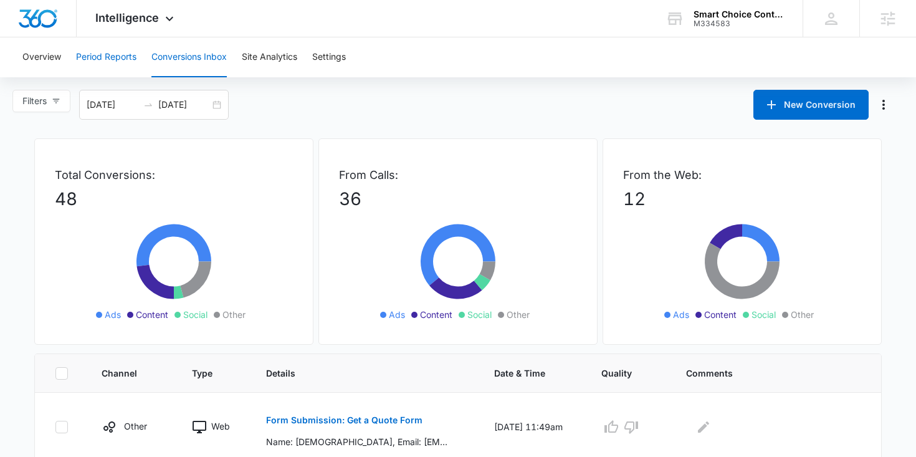
click at [129, 54] on button "Period Reports" at bounding box center [106, 57] width 60 height 40
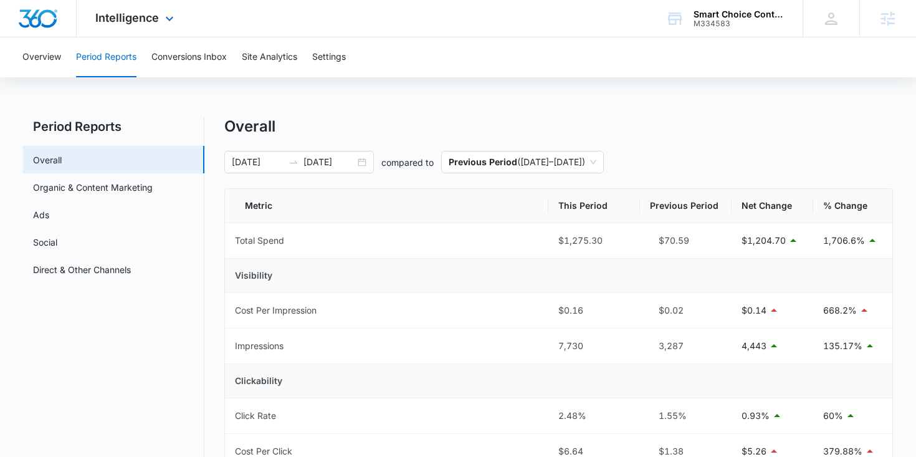
click at [136, 24] on div "Intelligence Apps Reputation Forms CRM Email Social Payments POS Content Ads In…" at bounding box center [136, 18] width 119 height 37
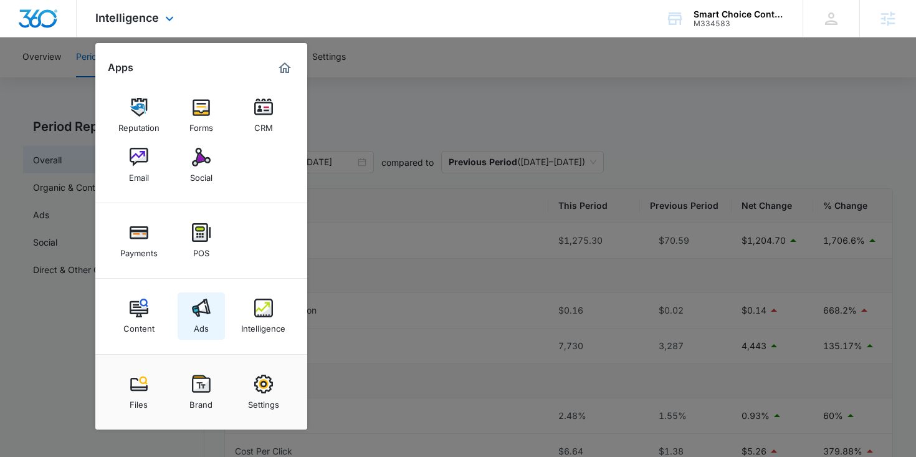
click at [201, 315] on img at bounding box center [201, 308] width 19 height 19
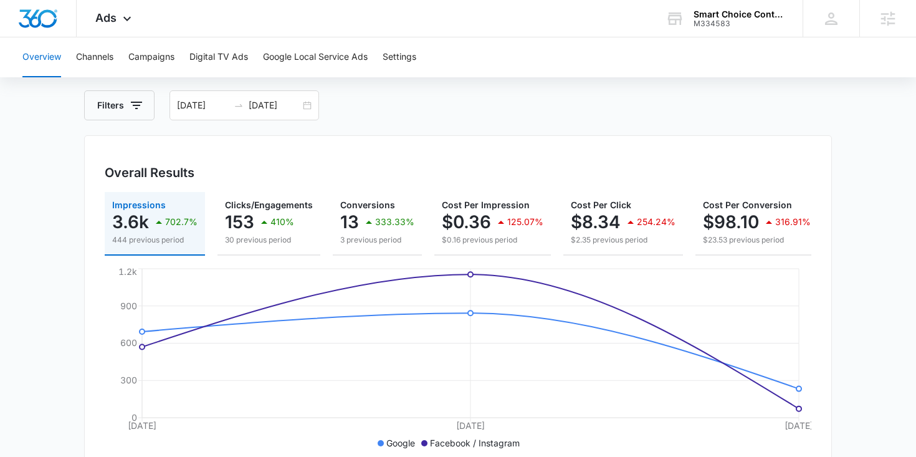
scroll to position [57, 0]
click at [246, 210] on div "153 410%" at bounding box center [269, 221] width 88 height 25
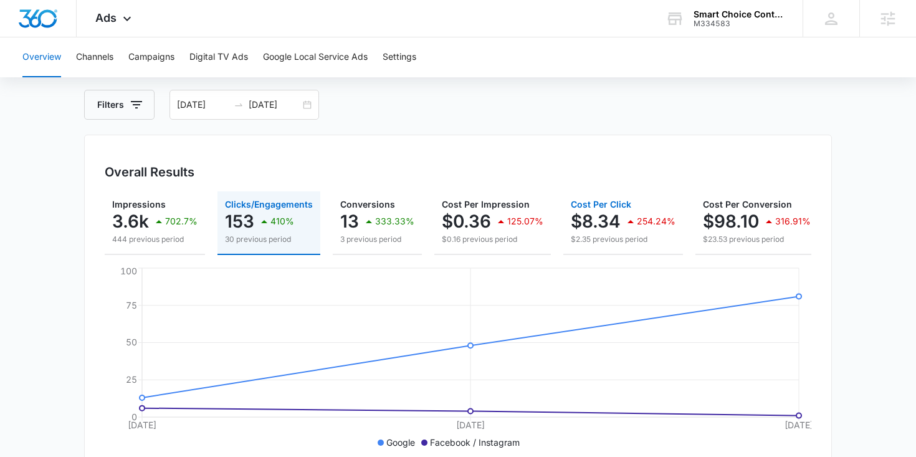
click at [586, 221] on p "$8.34" at bounding box center [596, 221] width 50 height 20
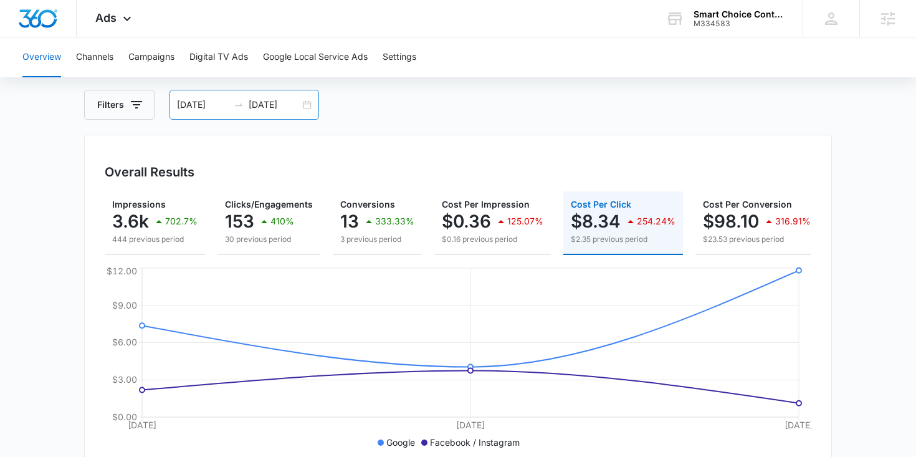
click at [305, 107] on div "09/30/2025 10/02/2025" at bounding box center [245, 105] width 150 height 30
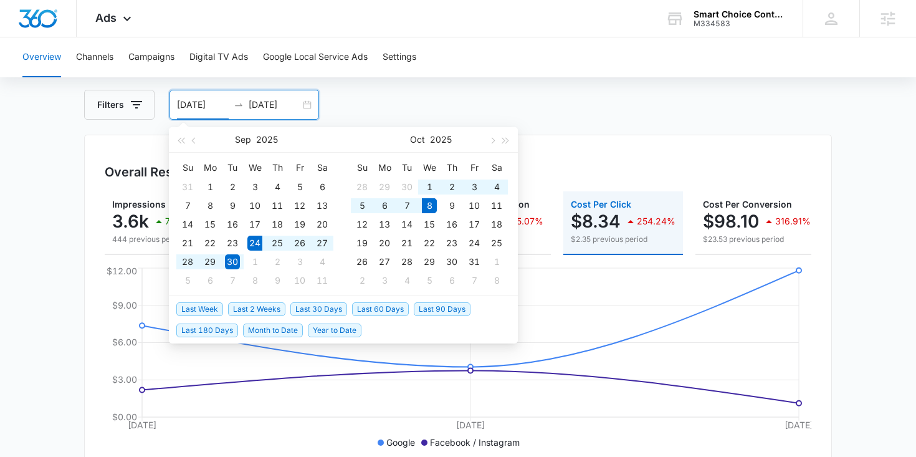
click at [262, 312] on span "Last 2 Weeks" at bounding box center [256, 309] width 57 height 14
type input "09/24/2025"
type input "10/08/2025"
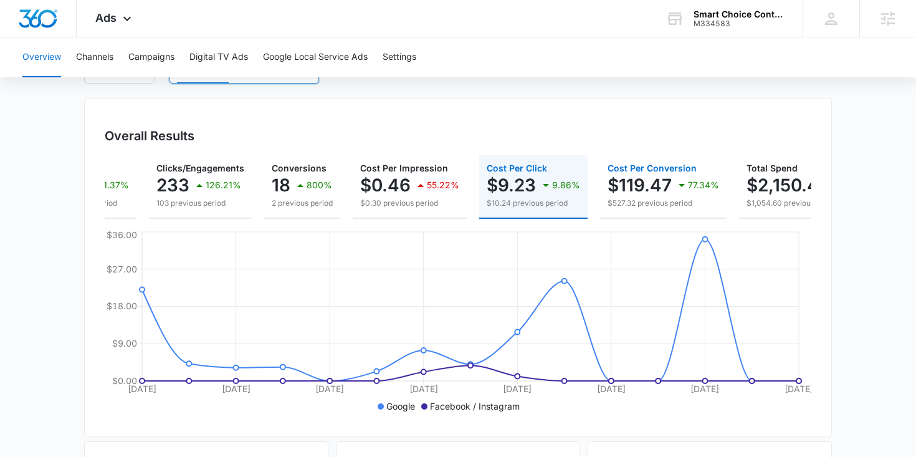
scroll to position [0, 145]
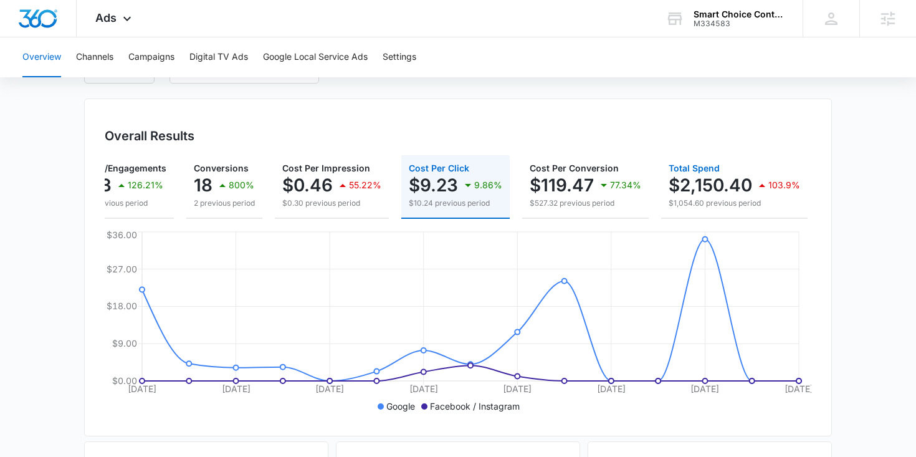
click at [709, 195] on p "$2,150.40" at bounding box center [711, 185] width 84 height 20
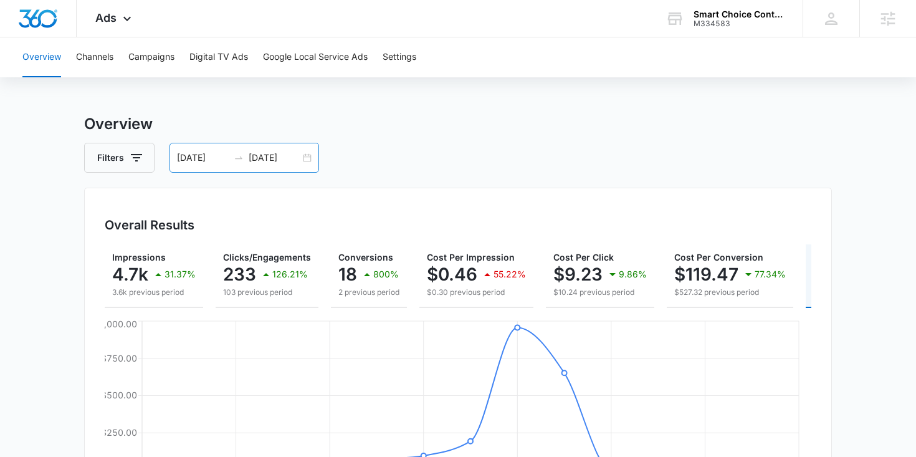
scroll to position [1, 0]
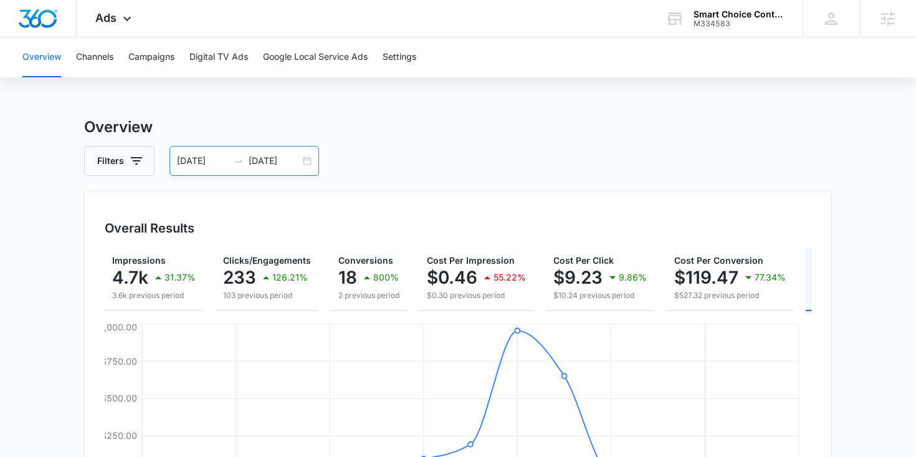
click at [308, 161] on div "09/24/2025 10/08/2025" at bounding box center [245, 161] width 150 height 30
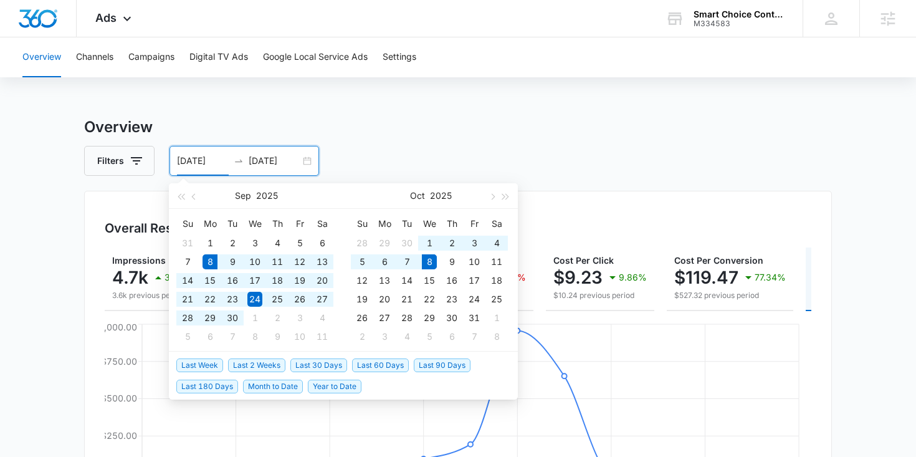
click at [302, 363] on span "Last 30 Days" at bounding box center [318, 365] width 57 height 14
type input "09/08/2025"
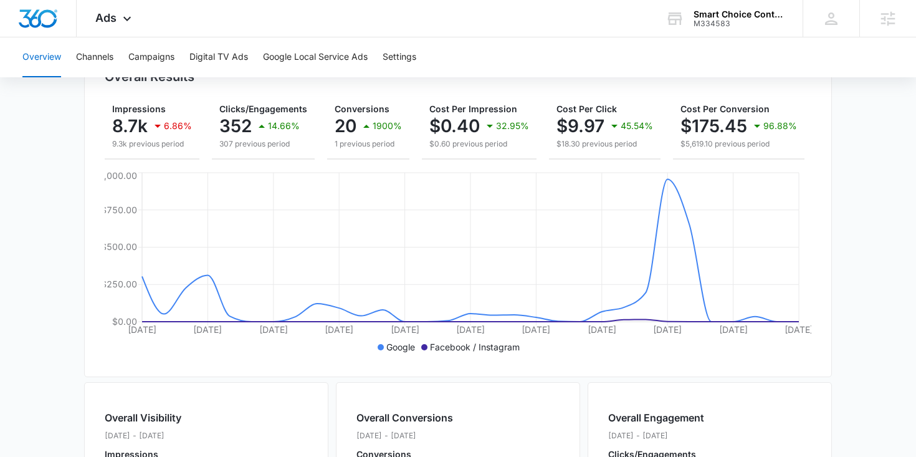
scroll to position [156, 0]
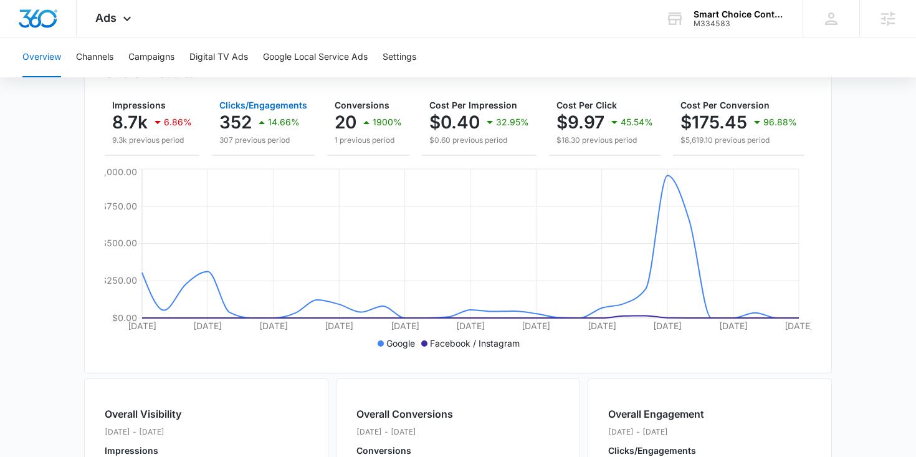
click at [257, 127] on icon "button" at bounding box center [261, 122] width 15 height 15
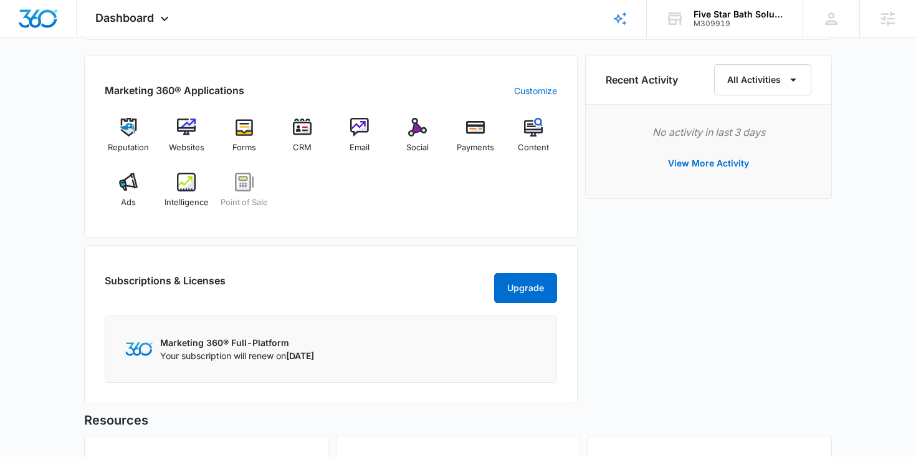
scroll to position [770, 0]
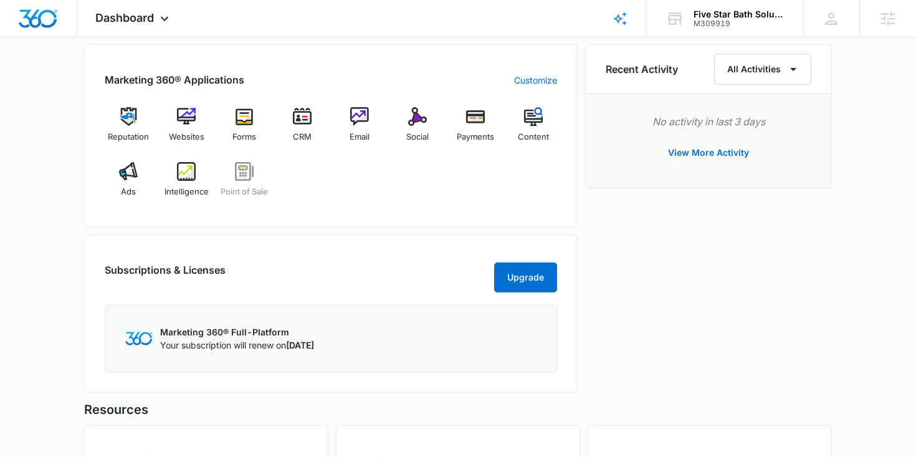
click at [327, 188] on div "Reputation Websites Forms CRM Email Social Payments Content Ads Intelligence Po…" at bounding box center [331, 156] width 452 height 99
click at [320, 135] on div "CRM" at bounding box center [302, 129] width 48 height 44
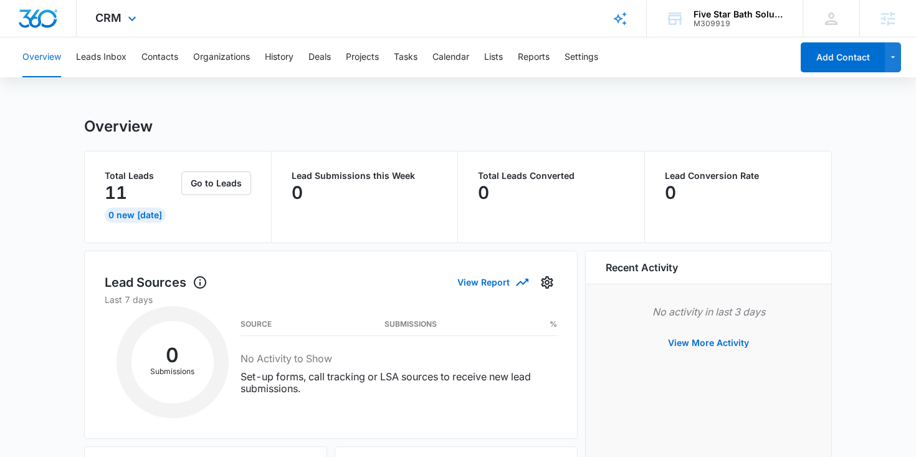
click at [46, 18] on img "Dashboard" at bounding box center [38, 18] width 40 height 19
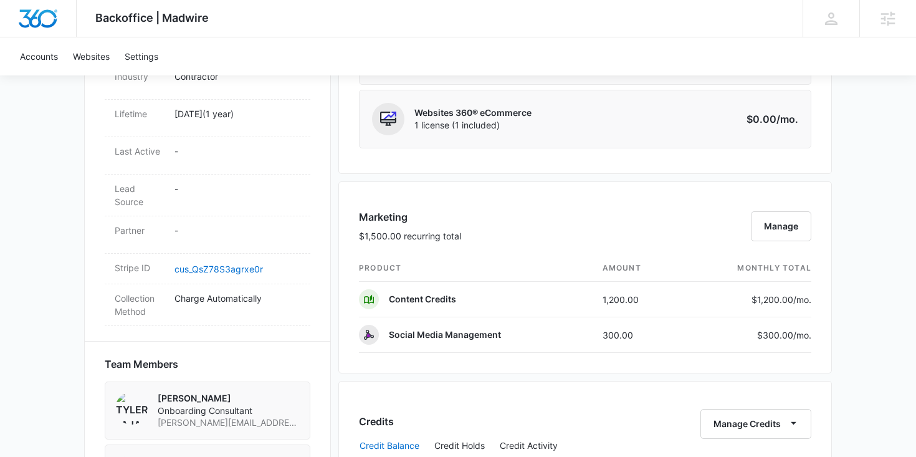
scroll to position [627, 0]
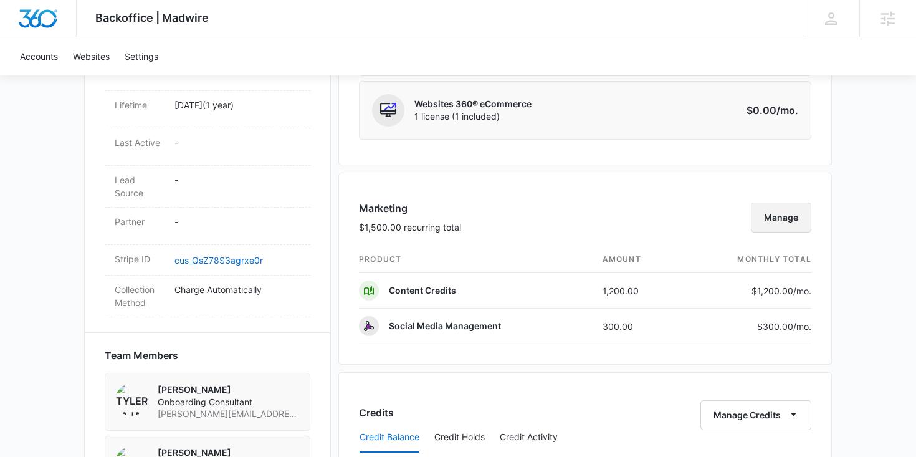
click at [780, 214] on button "Manage" at bounding box center [781, 218] width 60 height 30
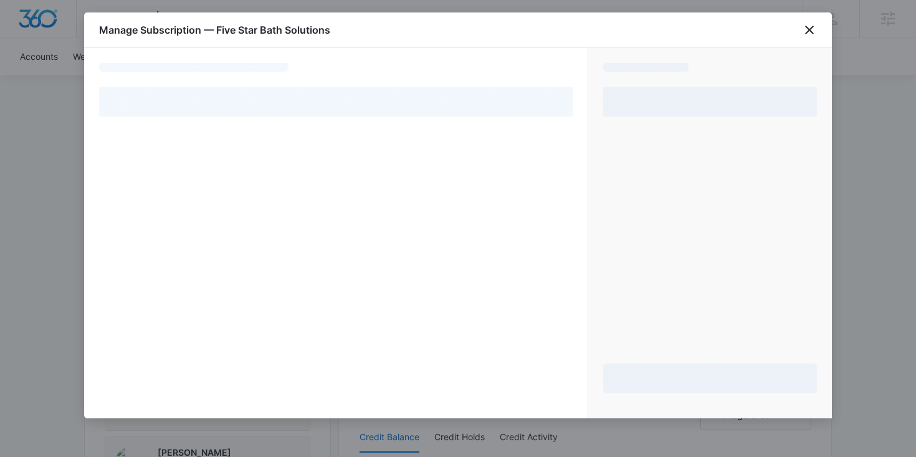
select select "pm_1QxE2hA4n8RTgNjUnmVMCfdx"
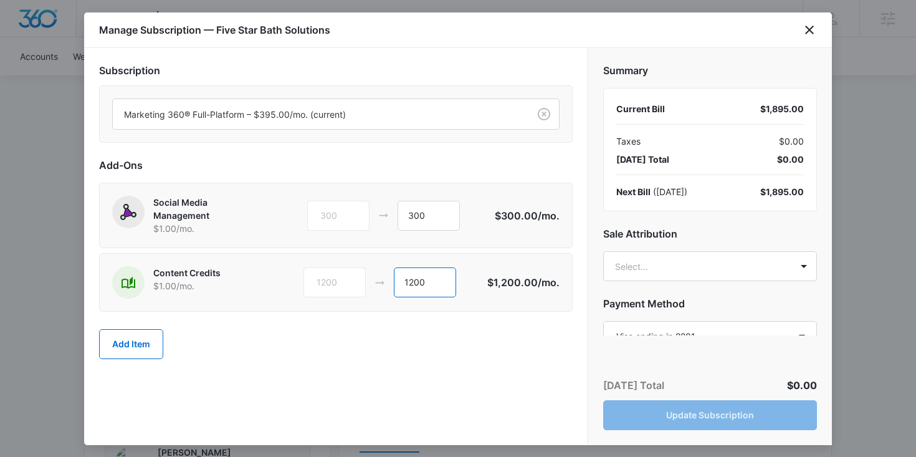
drag, startPoint x: 425, startPoint y: 281, endPoint x: 401, endPoint y: 281, distance: 24.3
click at [401, 281] on input "1200" at bounding box center [425, 282] width 62 height 30
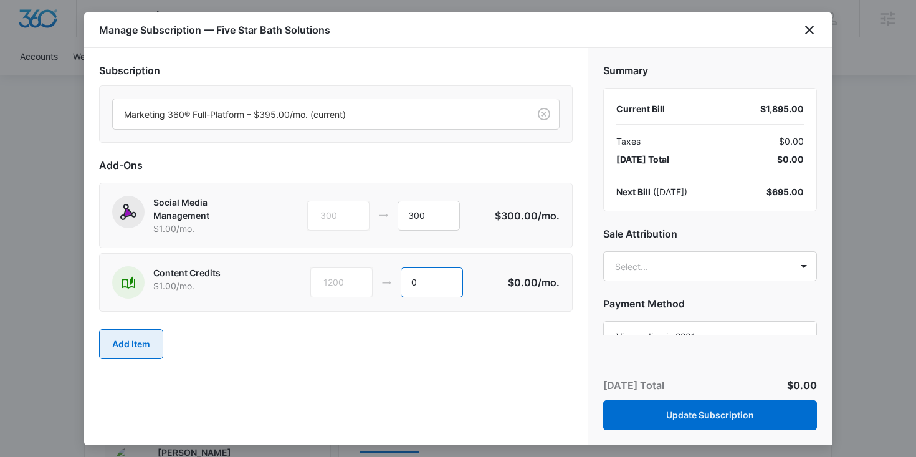
type input "0"
click at [138, 336] on button "Add Item" at bounding box center [131, 344] width 64 height 30
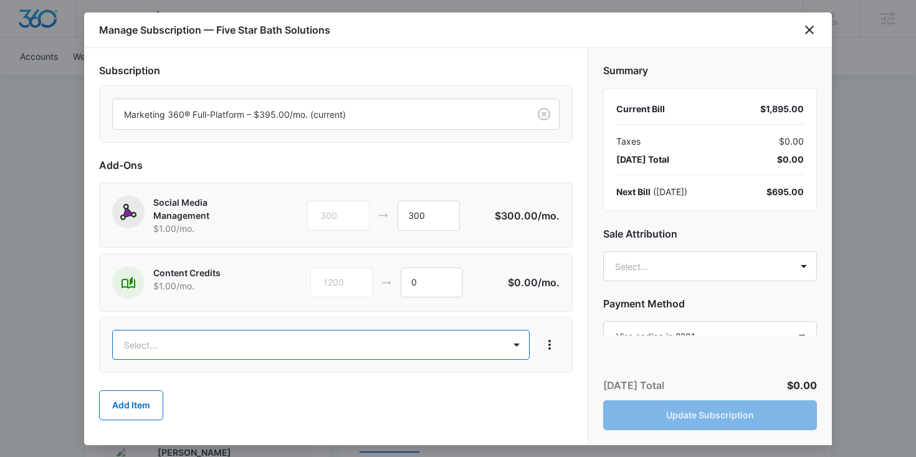
click at [239, 338] on body "Backoffice | Madwire Apps Settings MD [PERSON_NAME] [PERSON_NAME][EMAIL_ADDRESS…" at bounding box center [458, 212] width 916 height 1679
type input "ad"
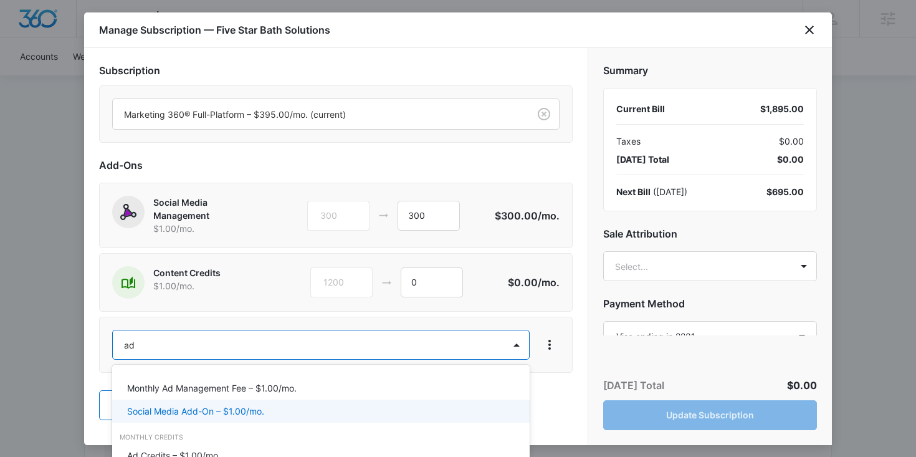
scroll to position [259, 0]
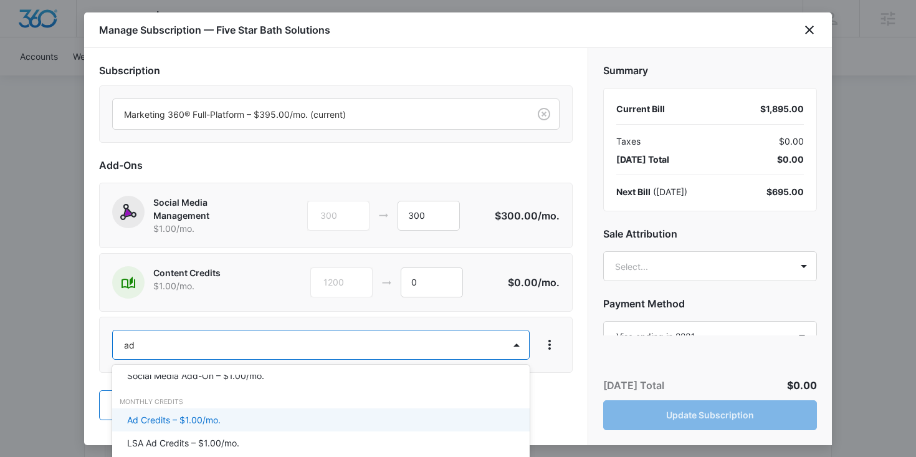
click at [215, 418] on p "Ad Credits – $1.00/mo." at bounding box center [173, 419] width 93 height 13
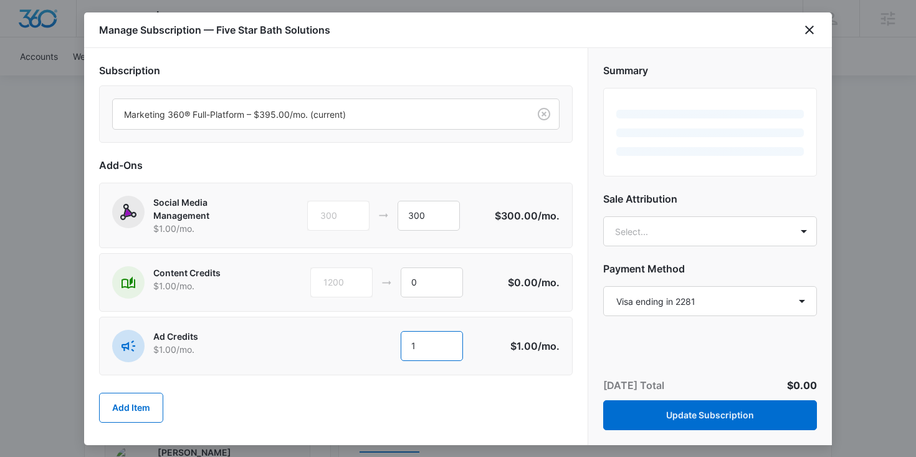
click at [436, 342] on input "1" at bounding box center [432, 346] width 62 height 30
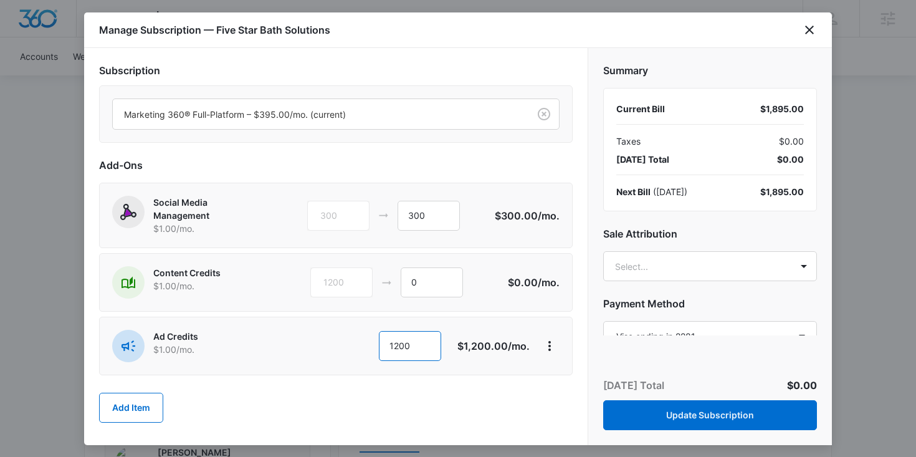
type input "1200"
click at [662, 238] on h2 "Sale Attribution" at bounding box center [710, 233] width 214 height 15
click at [670, 265] on body "Backoffice | Madwire Apps Settings MD [PERSON_NAME] [PERSON_NAME][EMAIL_ADDRESS…" at bounding box center [458, 212] width 916 height 1679
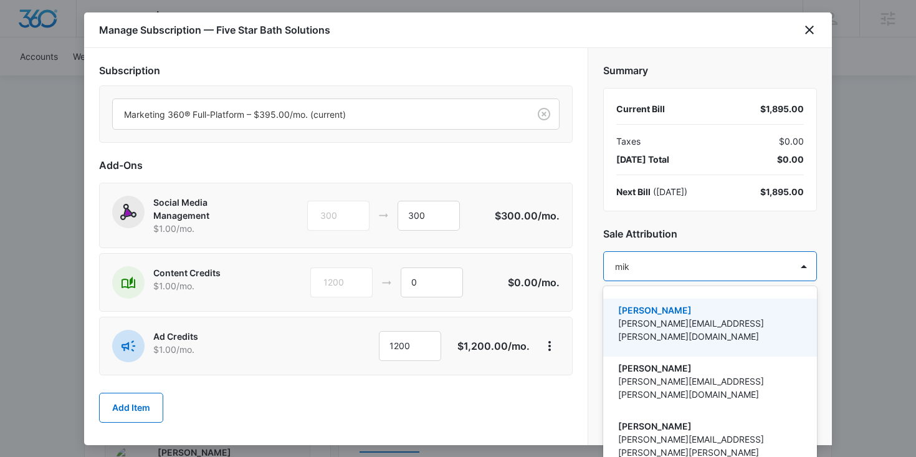
type input "[PERSON_NAME]"
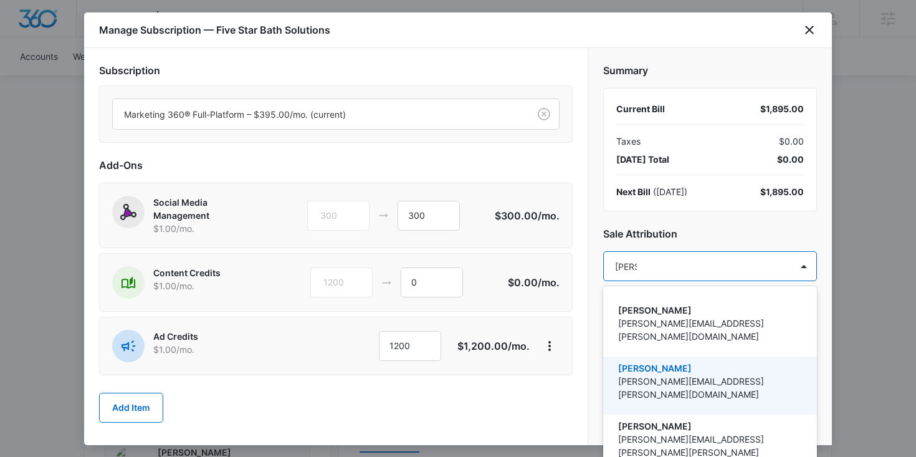
click at [654, 361] on p "[PERSON_NAME]" at bounding box center [708, 367] width 181 height 13
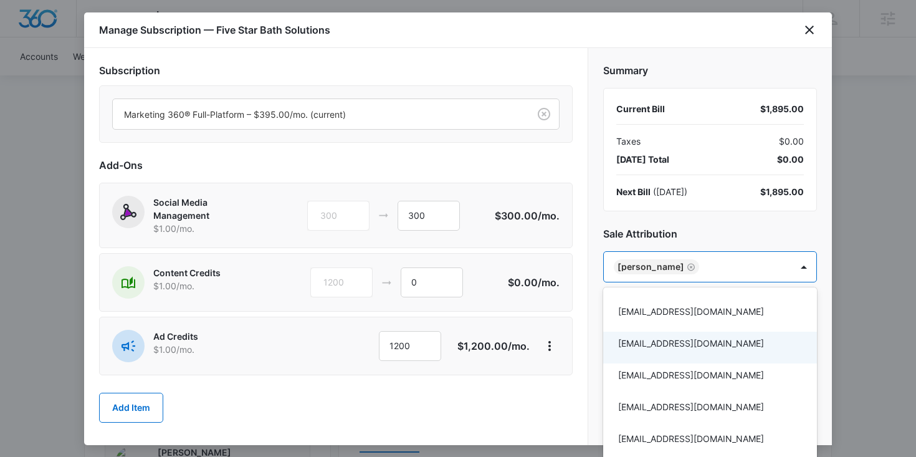
click at [600, 385] on div at bounding box center [458, 228] width 916 height 457
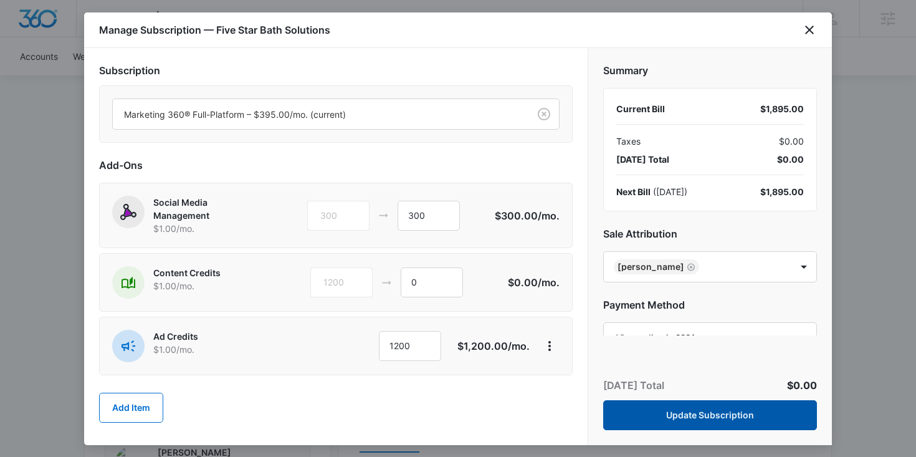
click at [636, 404] on button "Update Subscription" at bounding box center [710, 415] width 214 height 30
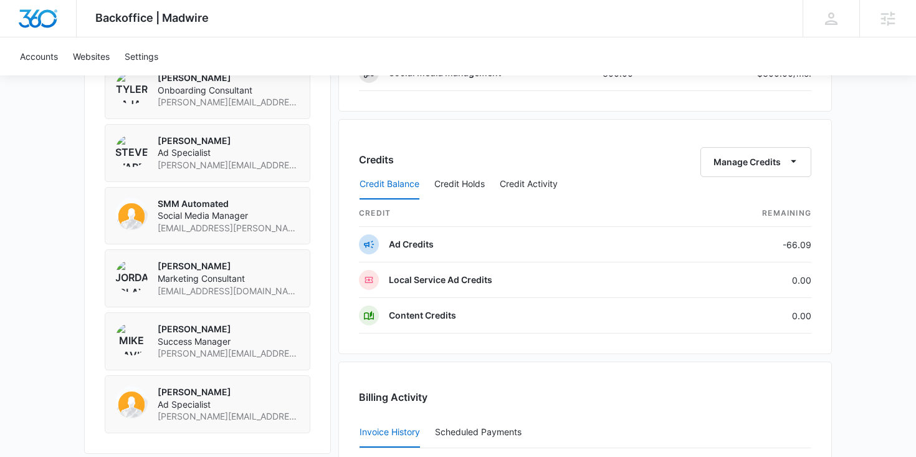
scroll to position [925, 0]
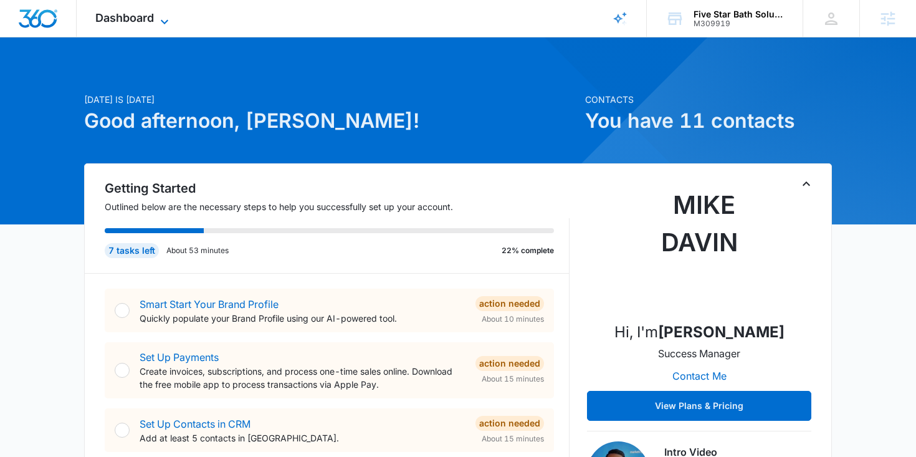
click at [166, 24] on icon at bounding box center [164, 21] width 15 height 15
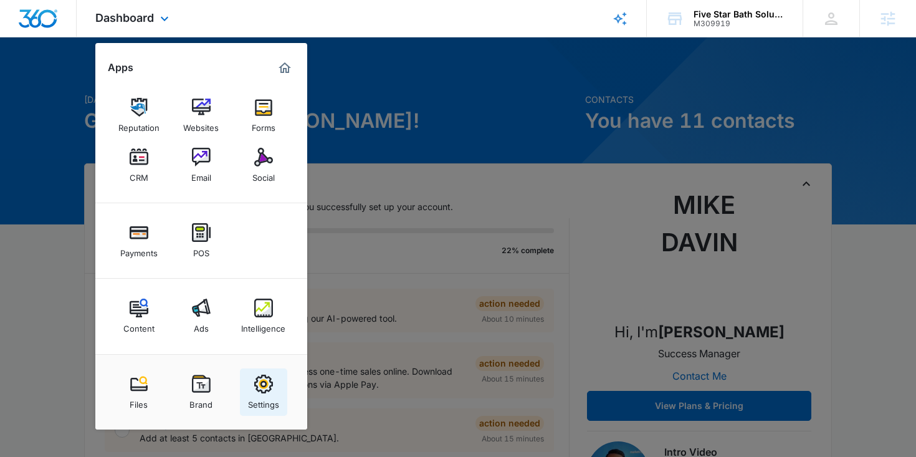
click at [248, 381] on link "Settings" at bounding box center [263, 391] width 47 height 47
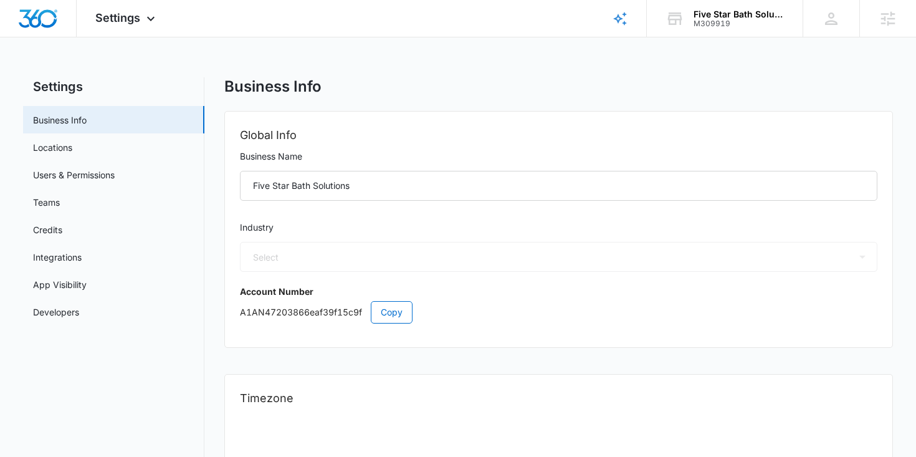
select select "4"
select select "US"
select select "America/[GEOGRAPHIC_DATA]"
click at [49, 313] on link "Developers" at bounding box center [56, 311] width 46 height 13
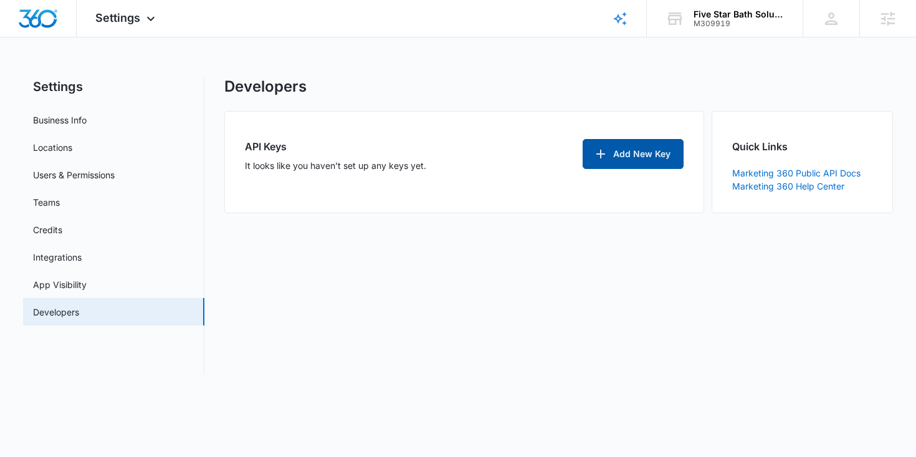
click at [631, 158] on button "Add New Key" at bounding box center [633, 154] width 101 height 30
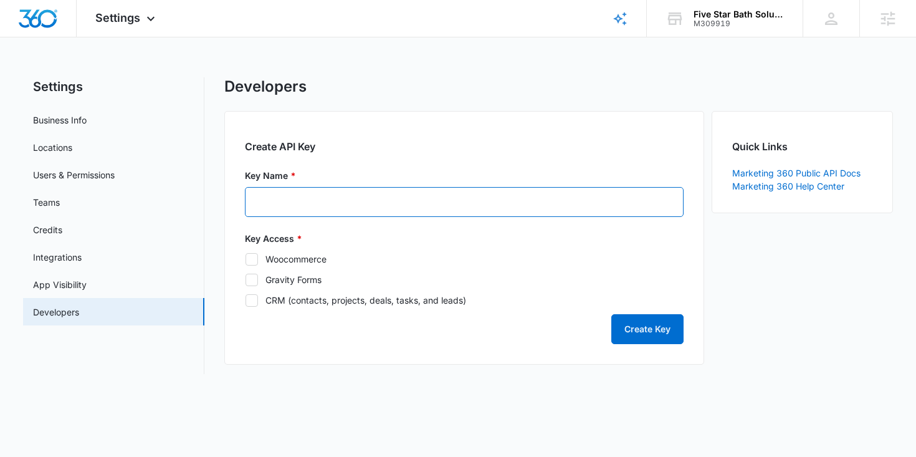
click at [280, 205] on input "Key Name *" at bounding box center [464, 202] width 439 height 30
type input "ServiceMinder"
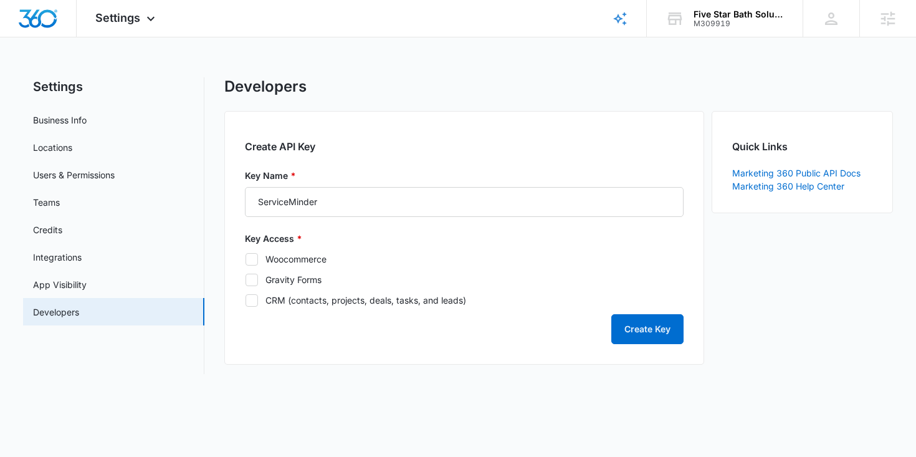
click at [290, 299] on div "CRM (contacts, projects, deals, tasks, and leads)" at bounding box center [365, 300] width 201 height 13
click at [246, 300] on input "CRM (contacts, projects, deals, tasks, and leads)" at bounding box center [245, 300] width 1 height 1
checkbox input "true"
click at [292, 279] on div "Gravity Forms" at bounding box center [293, 279] width 56 height 13
click at [246, 279] on input "Gravity Forms" at bounding box center [245, 279] width 1 height 1
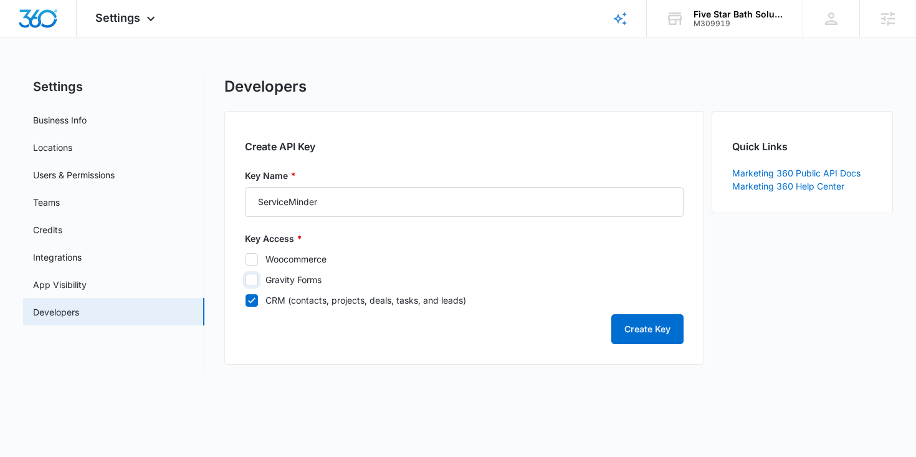
checkbox input "true"
click at [294, 265] on div "Woocommerce" at bounding box center [295, 258] width 61 height 13
click at [246, 259] on input "Woocommerce" at bounding box center [245, 259] width 1 height 1
checkbox input "true"
click at [632, 332] on button "Create Key" at bounding box center [647, 329] width 72 height 30
